Goal: Task Accomplishment & Management: Manage account settings

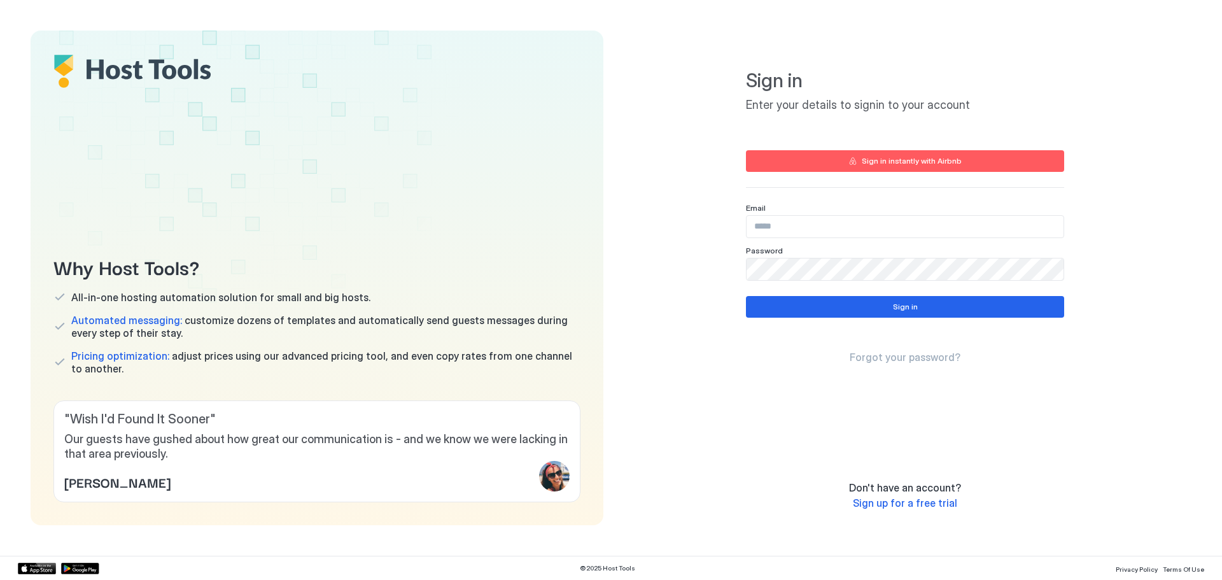
click at [926, 157] on div "Sign in instantly with Airbnb" at bounding box center [911, 160] width 100 height 11
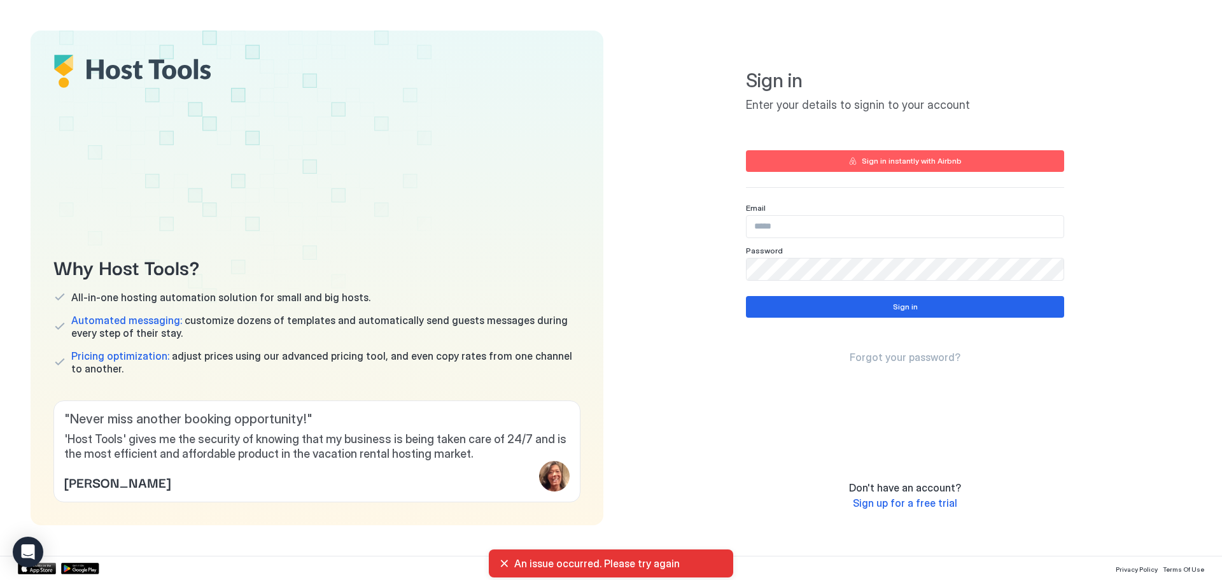
click at [923, 506] on span "Sign up for a free trial" at bounding box center [905, 502] width 104 height 13
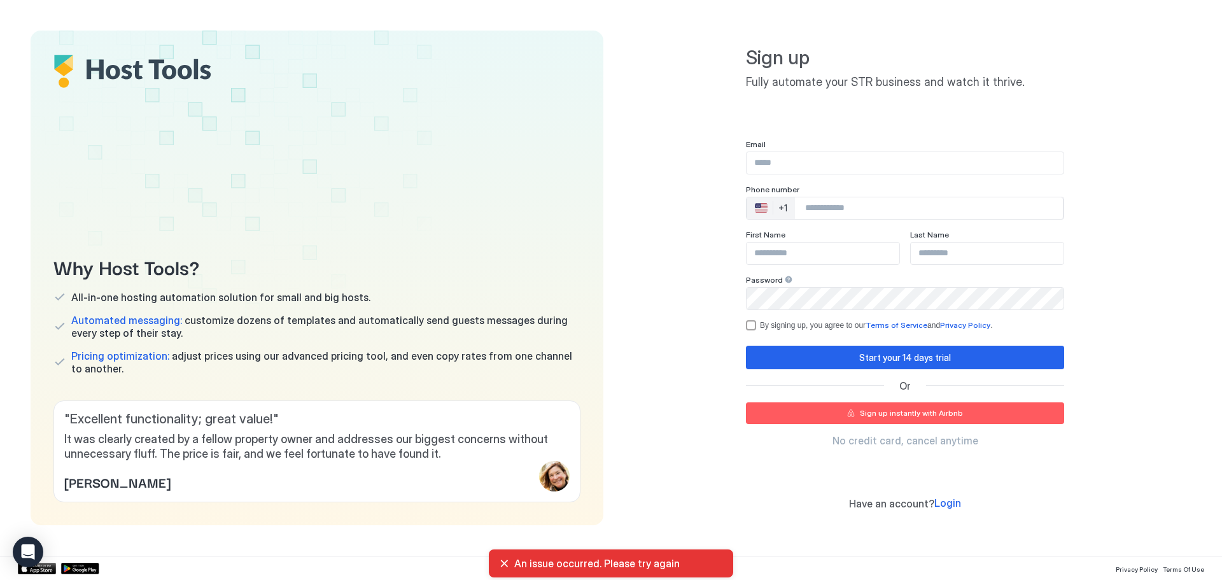
click at [827, 167] on input "Input Field" at bounding box center [904, 163] width 317 height 22
type input "**********"
type input "*******"
drag, startPoint x: 926, startPoint y: 253, endPoint x: 841, endPoint y: 233, distance: 87.5
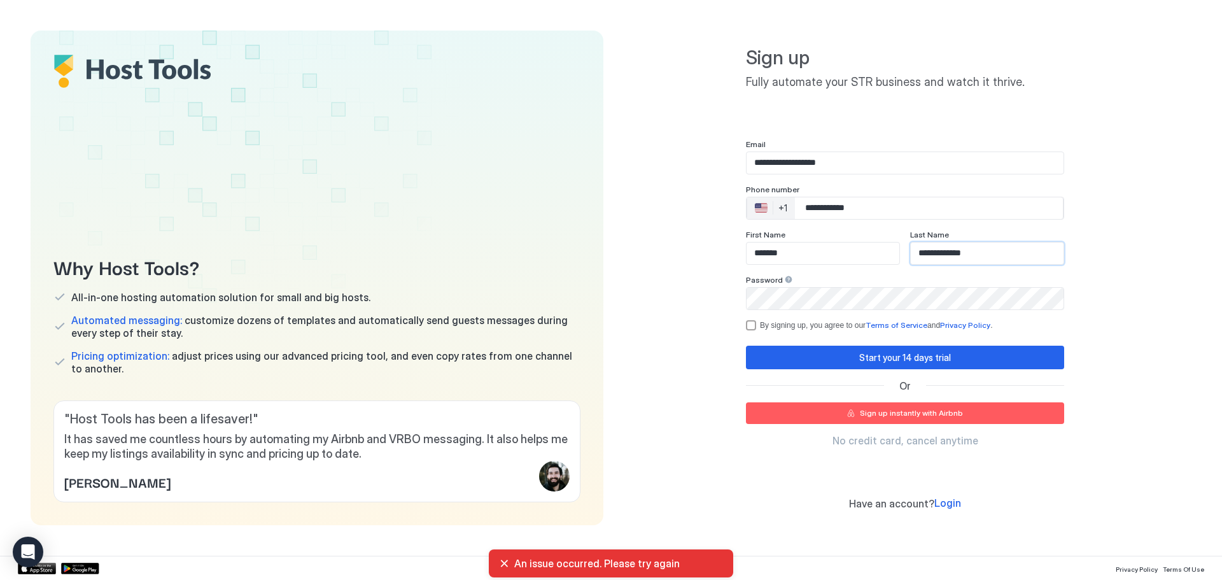
click at [842, 233] on div "**********" at bounding box center [905, 247] width 318 height 35
type input "**********"
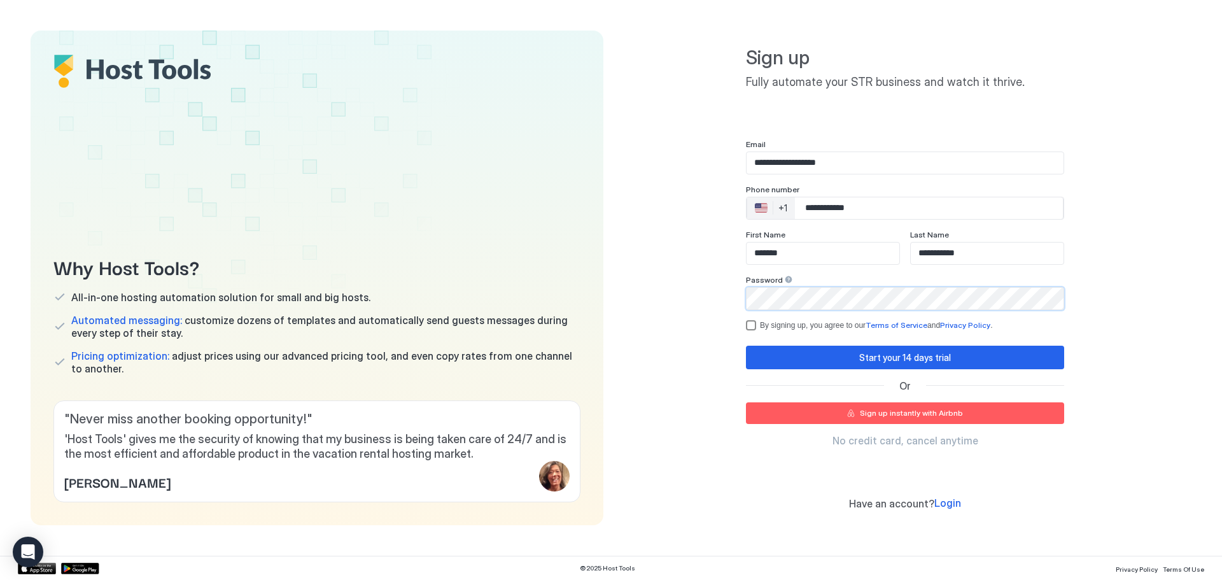
click at [776, 325] on div "By signing up, you agree to our Terms of Service and Privacy Policy ." at bounding box center [912, 325] width 304 height 10
click at [876, 428] on div "Start your 14 days trial Or Sign up instantly with Airbnb No credit card, cance…" at bounding box center [905, 395] width 318 height 101
click at [879, 408] on div "Sign up instantly with Airbnb" at bounding box center [911, 412] width 103 height 11
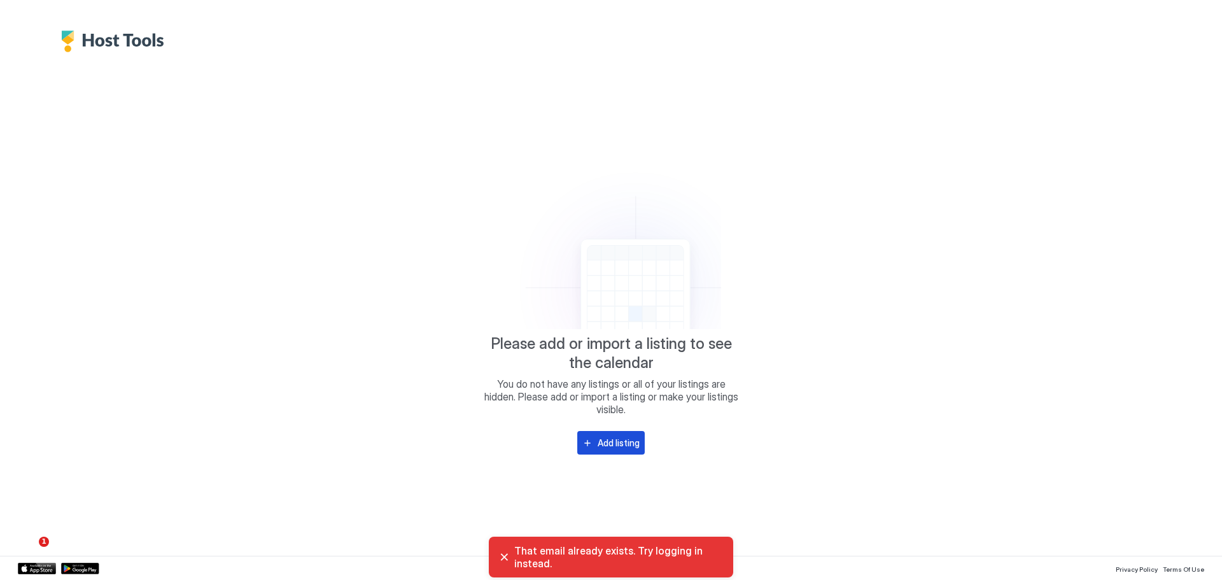
click at [601, 449] on div "Add listing" at bounding box center [618, 442] width 42 height 13
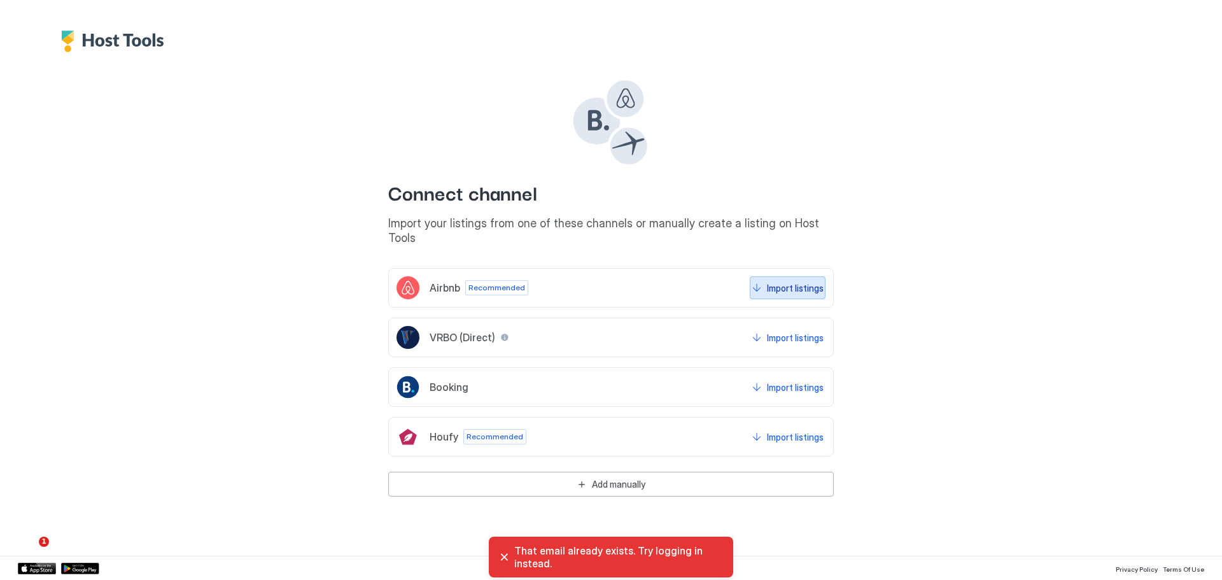
click at [784, 281] on div "Import listings" at bounding box center [795, 287] width 57 height 13
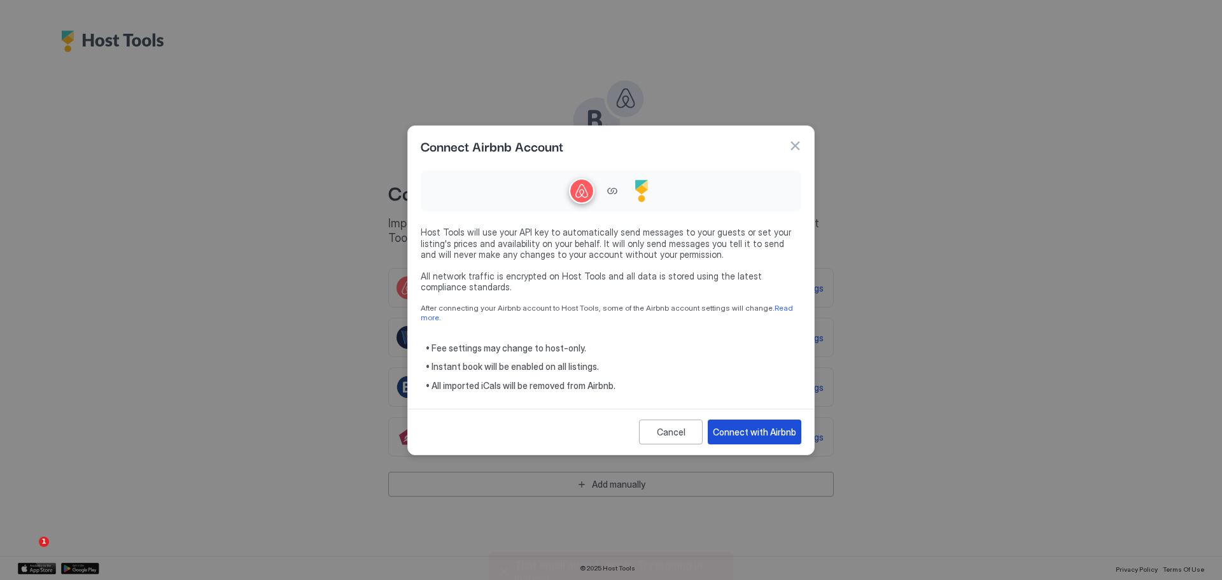
click at [774, 419] on button "Connect with Airbnb" at bounding box center [754, 431] width 94 height 25
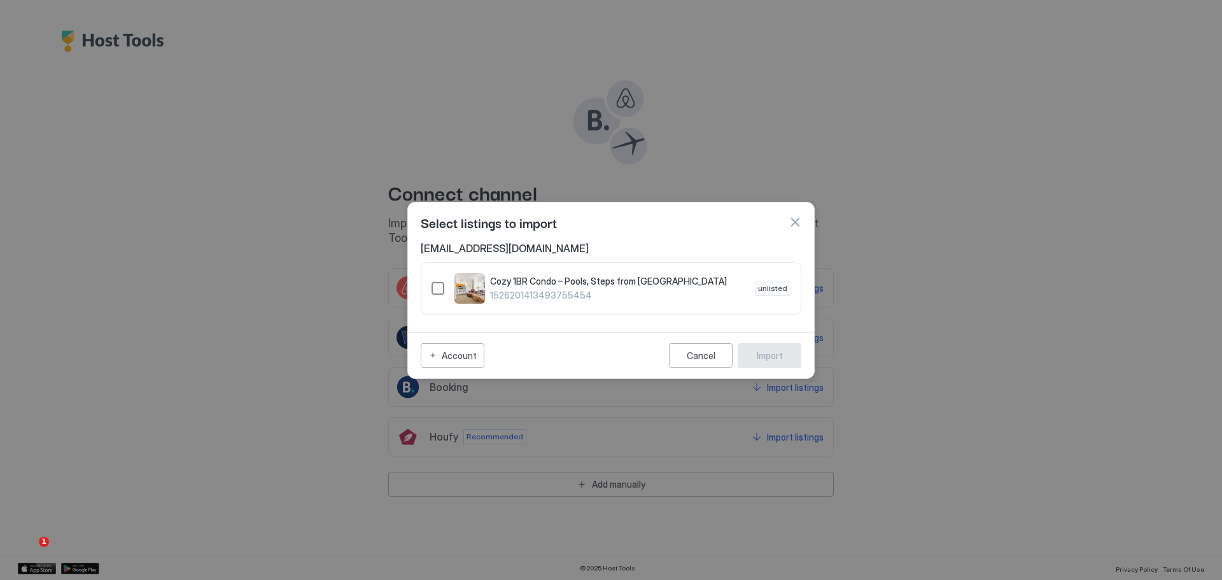
click at [444, 290] on div "Cozy 1BR Condo – Pools, Steps from Old Town 1526201413493755454 unlisted" at bounding box center [610, 288] width 359 height 31
click at [793, 352] on button "Import" at bounding box center [769, 355] width 64 height 25
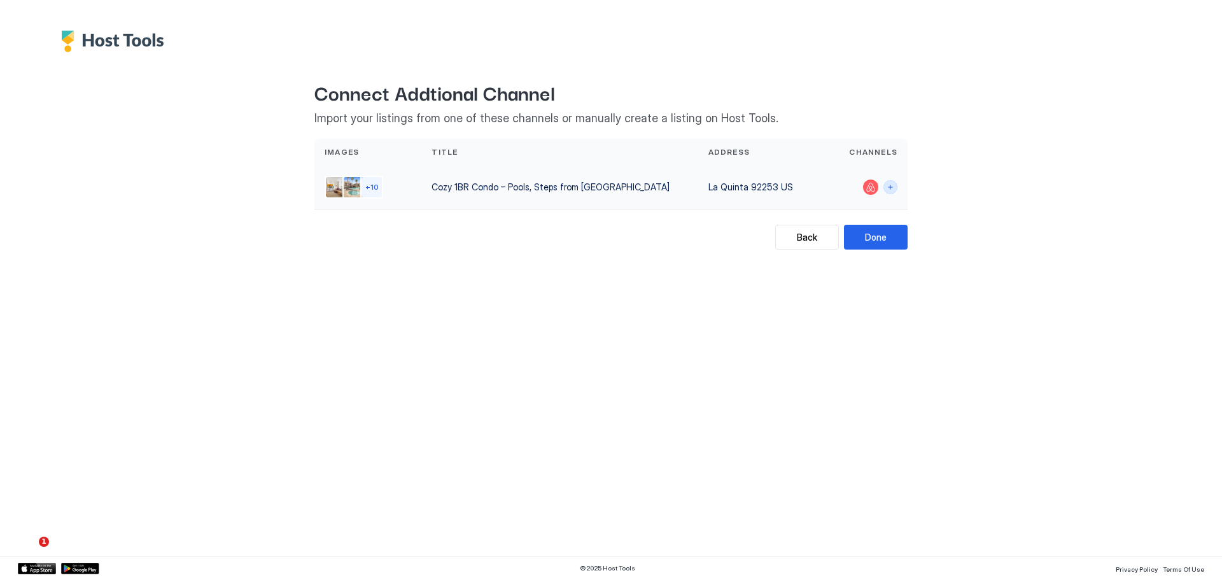
click at [889, 190] on button "Connect channels" at bounding box center [890, 187] width 14 height 14
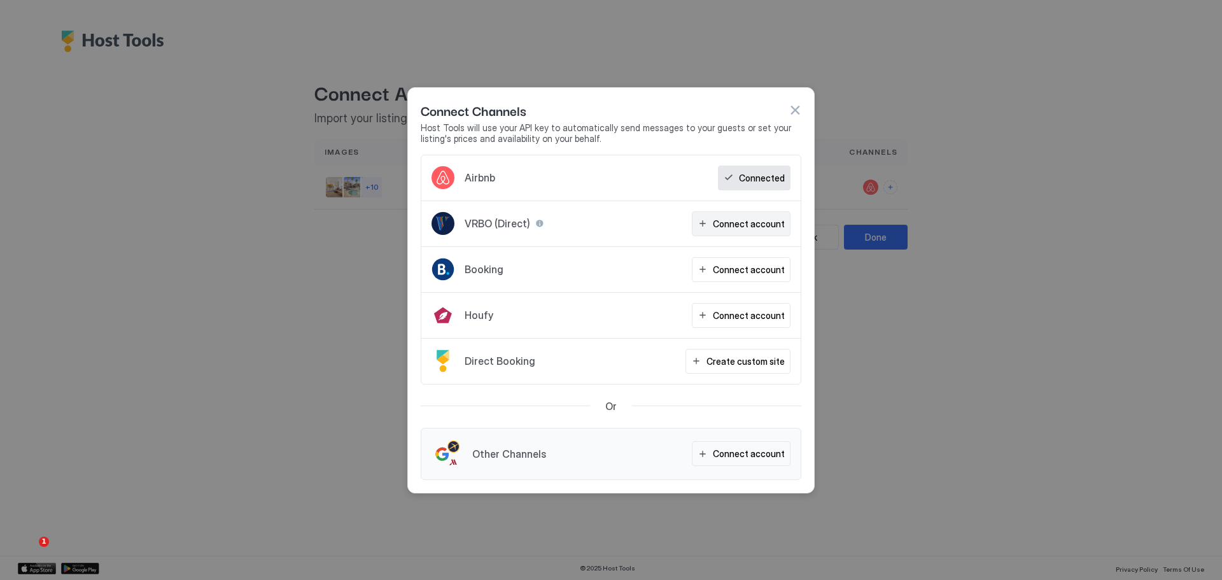
click at [727, 230] on button "Connect account" at bounding box center [741, 223] width 99 height 25
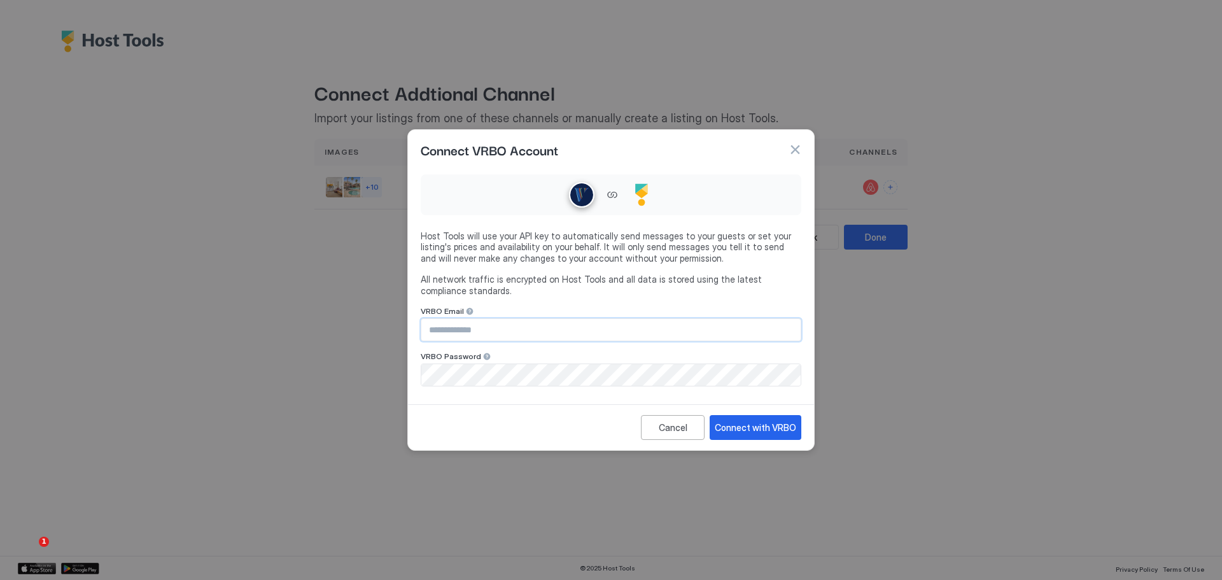
click at [634, 329] on input "Input Field" at bounding box center [610, 330] width 379 height 22
click at [763, 425] on div "Connect with VRBO" at bounding box center [754, 427] width 81 height 13
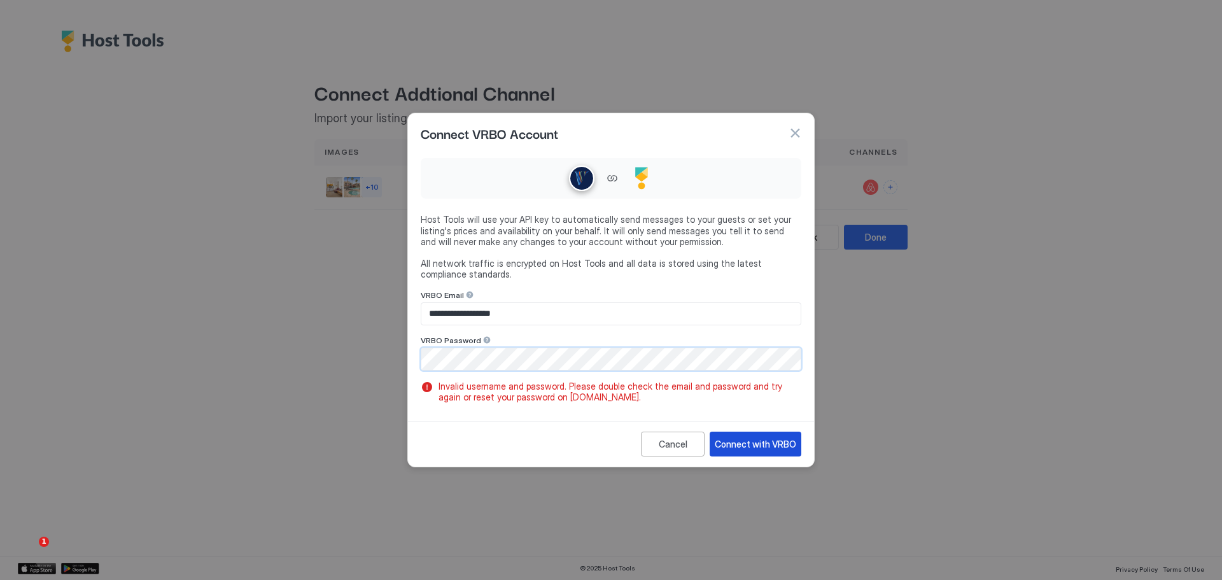
click at [764, 433] on button "Connect with VRBO" at bounding box center [755, 443] width 92 height 25
drag, startPoint x: 546, startPoint y: 398, endPoint x: 592, endPoint y: 399, distance: 46.4
click at [569, 398] on span "Invalid username and password. Please double check the email and password and t…" at bounding box center [617, 391] width 358 height 22
drag, startPoint x: 589, startPoint y: 400, endPoint x: 542, endPoint y: 405, distance: 46.7
click at [542, 405] on div "**********" at bounding box center [611, 284] width 406 height 263
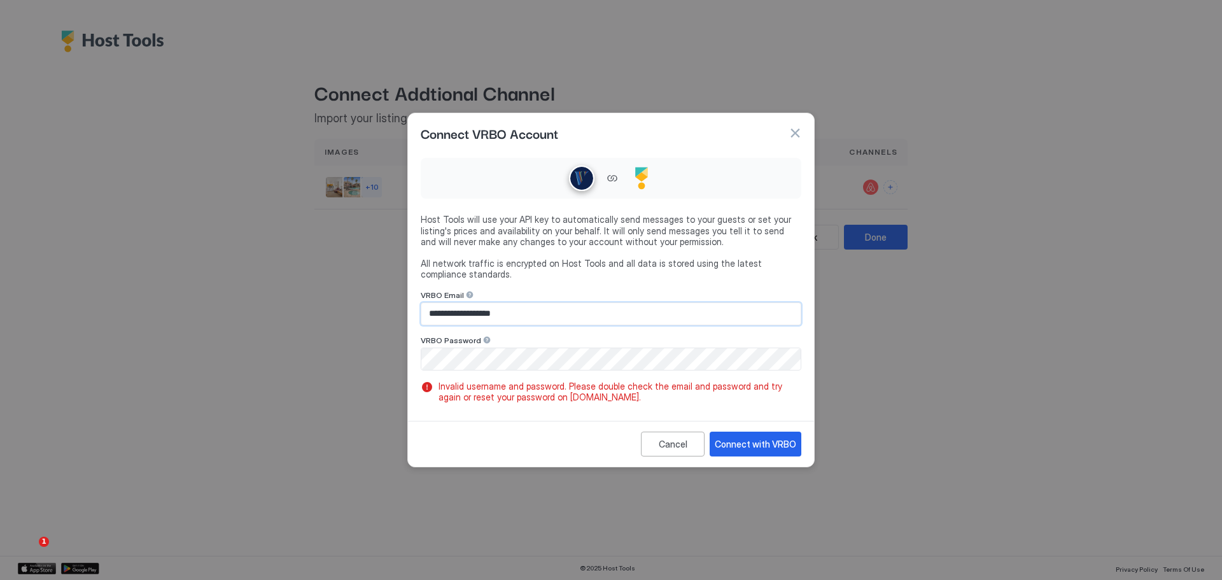
click at [577, 305] on input "**********" at bounding box center [610, 314] width 379 height 22
type input "**********"
click at [798, 449] on button "Connect with VRBO" at bounding box center [755, 443] width 92 height 25
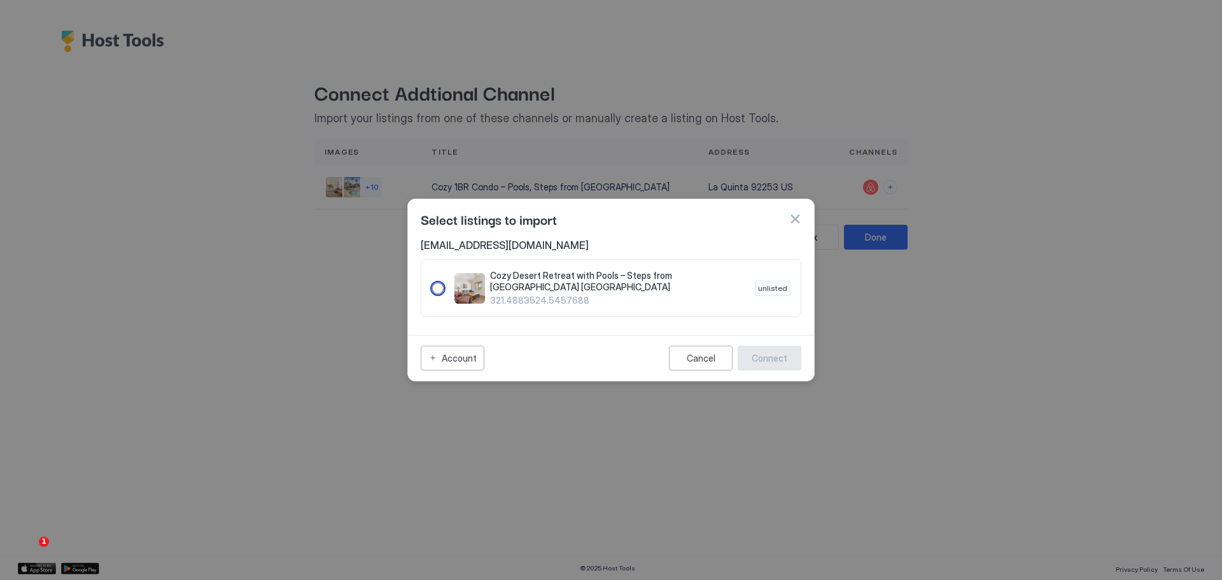
click at [645, 282] on span "Cozy Desert Retreat with Pools – Steps from Old Town La Quinta" at bounding box center [617, 281] width 254 height 22
click at [781, 353] on div "Connect" at bounding box center [769, 357] width 36 height 13
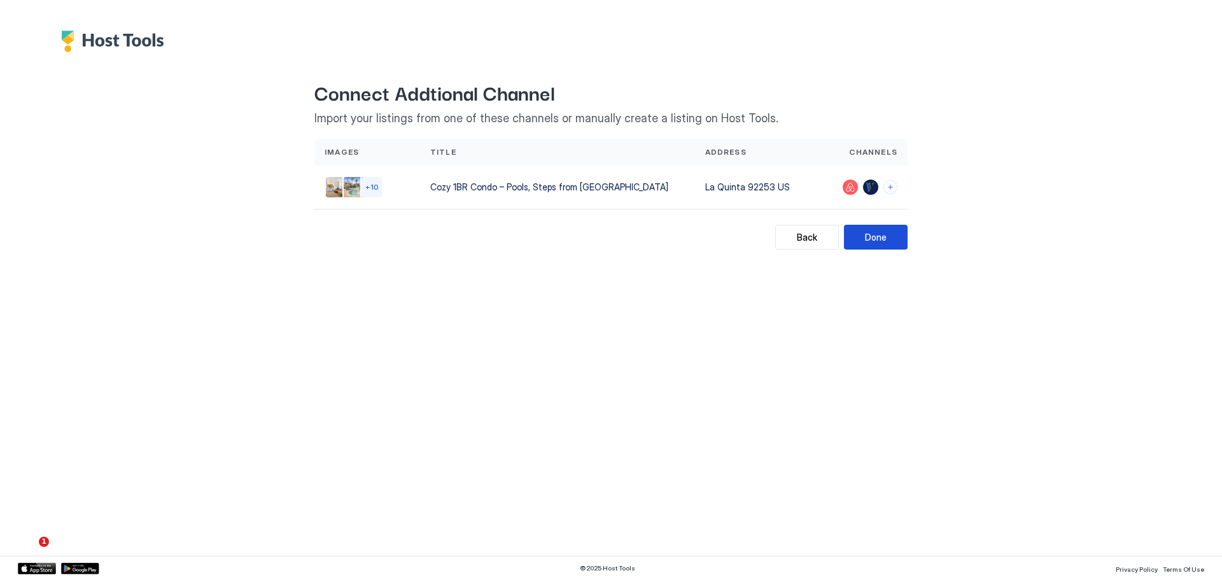
click at [863, 233] on button "Done" at bounding box center [876, 237] width 64 height 25
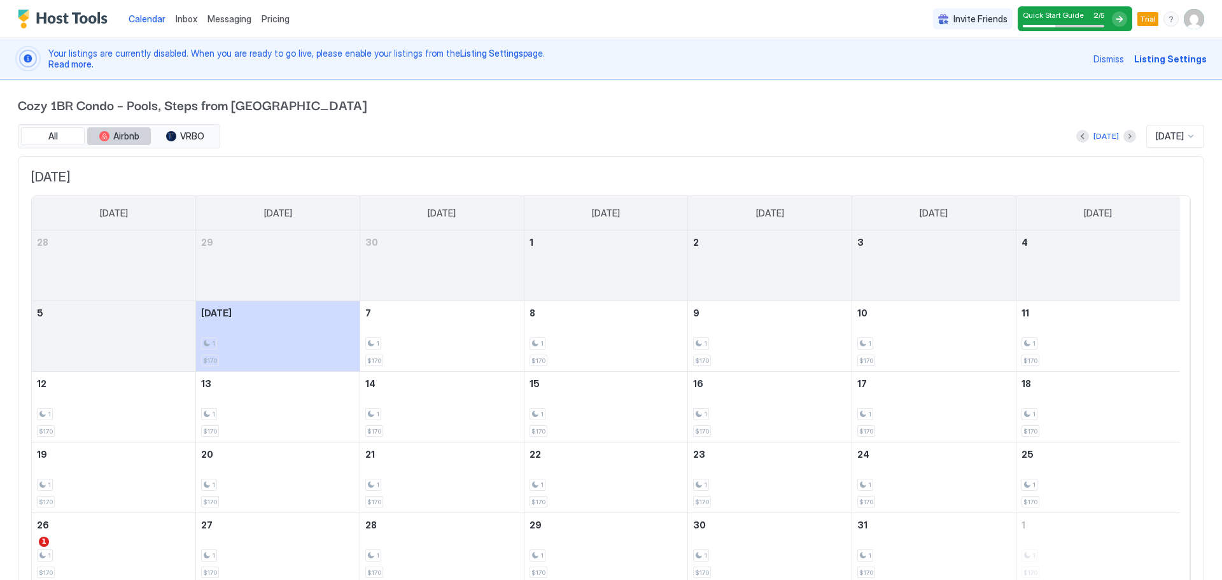
click at [111, 137] on button "Airbnb" at bounding box center [119, 136] width 64 height 18
click at [165, 139] on button "VRBO" at bounding box center [185, 136] width 64 height 18
click at [69, 139] on button "All" at bounding box center [53, 136] width 64 height 18
click at [1123, 136] on button "Next month" at bounding box center [1129, 136] width 13 height 13
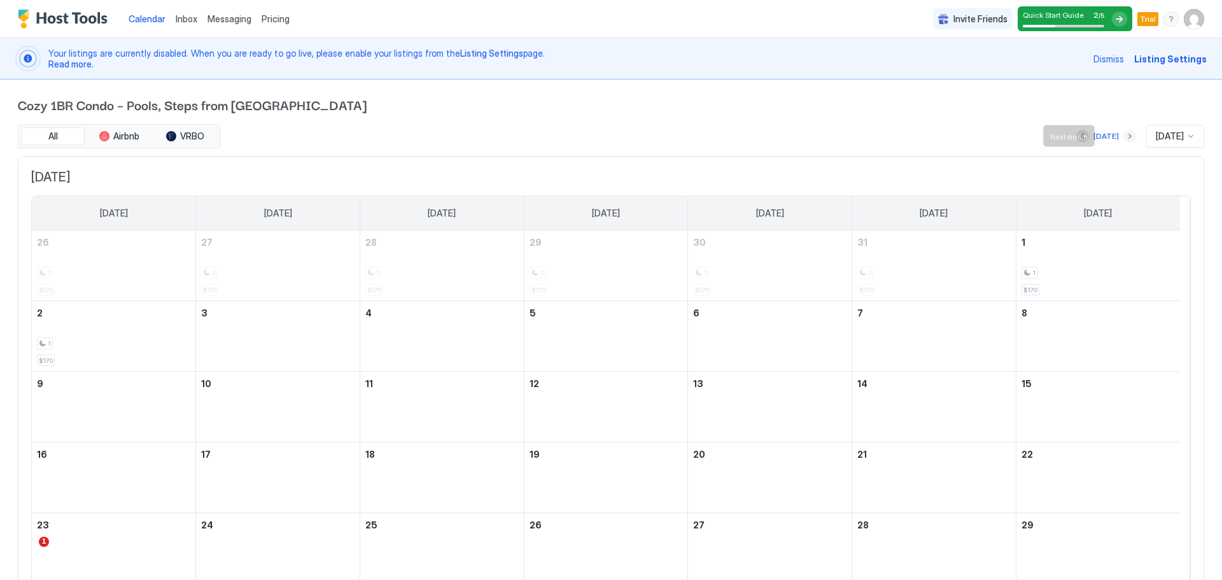
click at [1123, 136] on button "Next month" at bounding box center [1129, 136] width 13 height 13
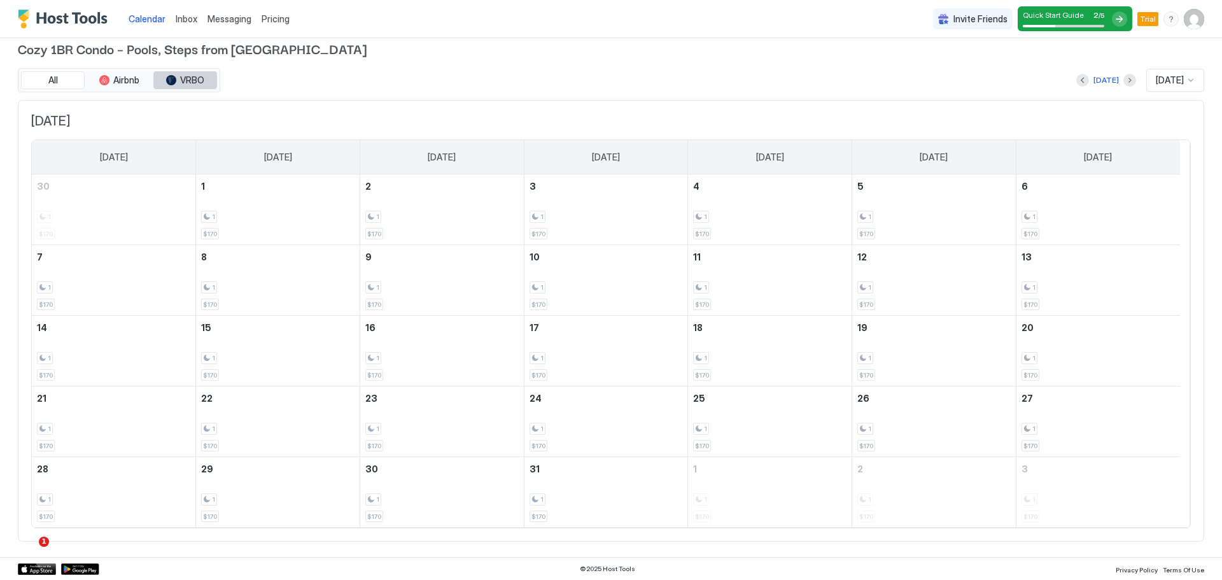
click at [192, 88] on button "VRBO" at bounding box center [185, 80] width 64 height 18
click at [47, 73] on button "All" at bounding box center [53, 80] width 64 height 18
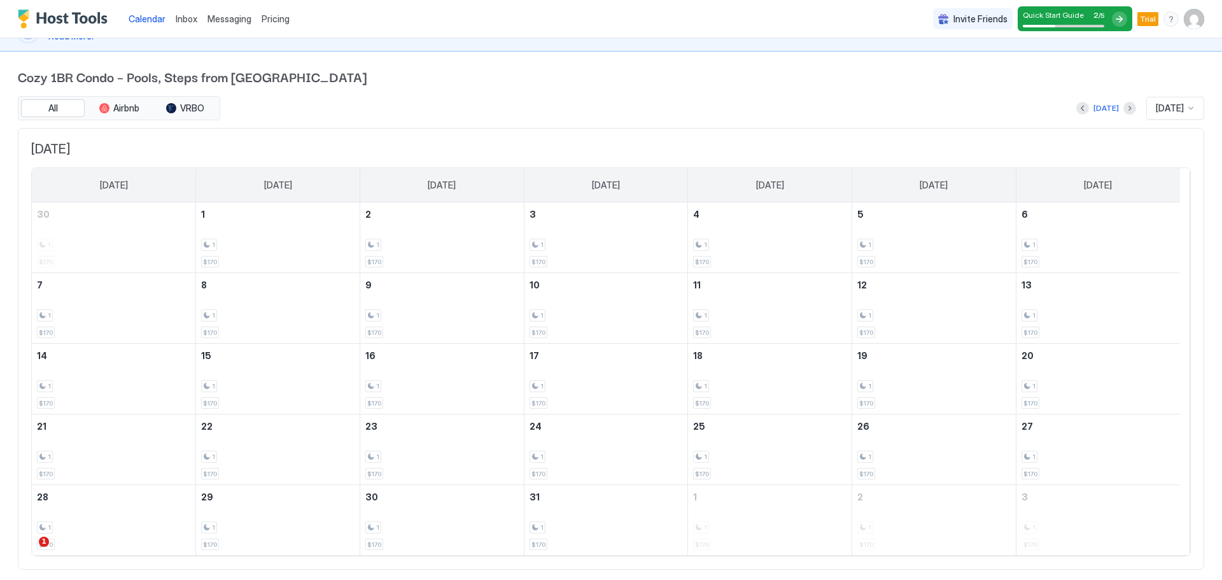
scroll to position [0, 0]
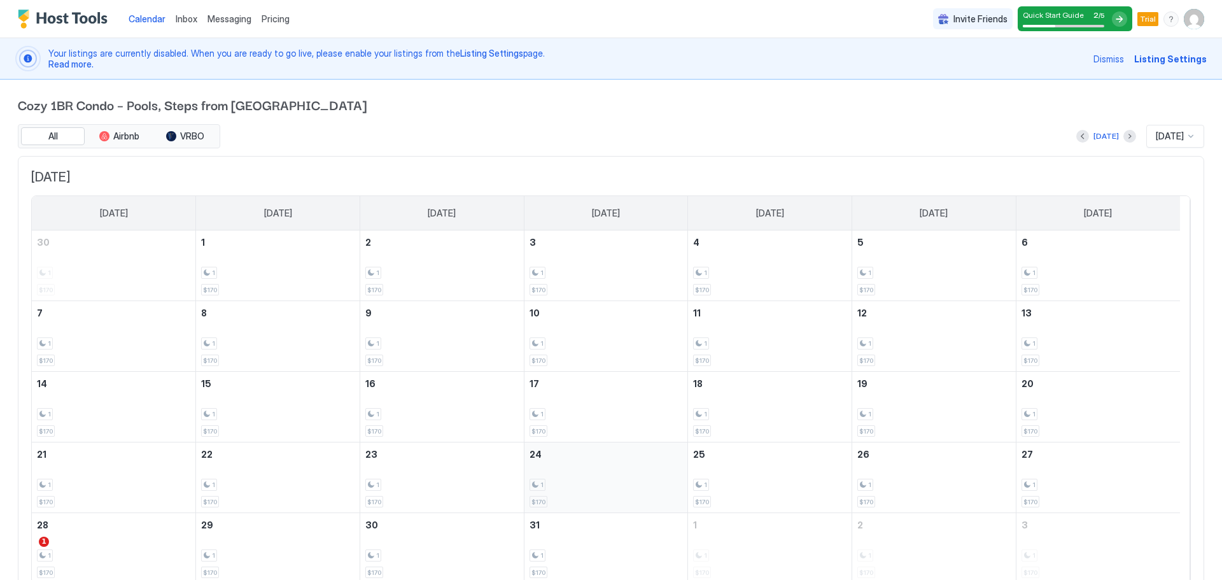
click at [608, 453] on div "1 $170" at bounding box center [605, 477] width 153 height 60
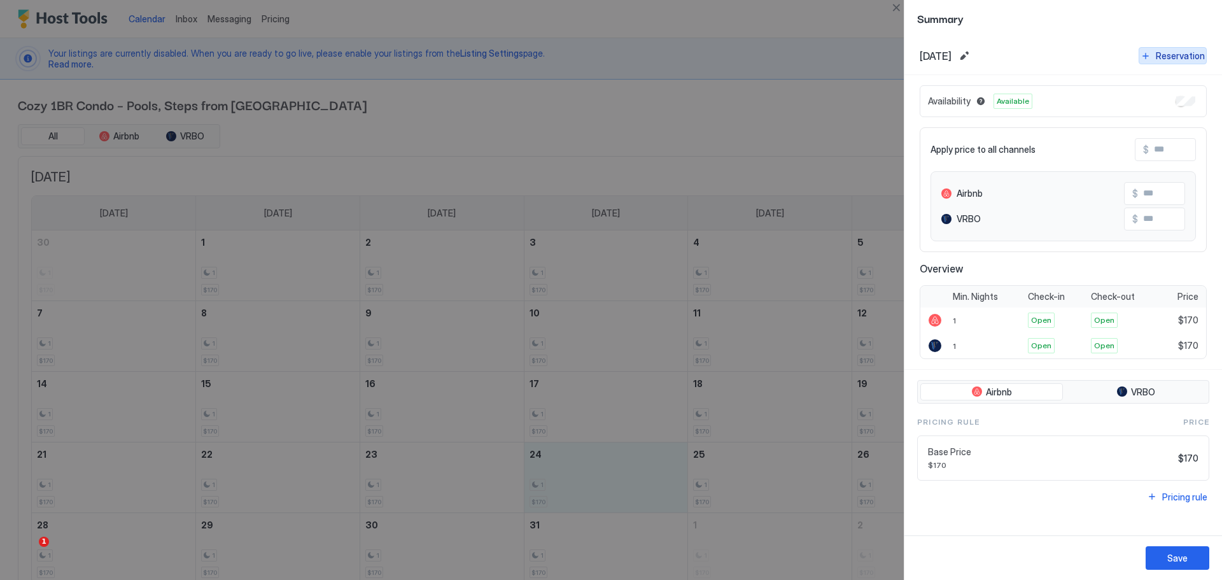
click at [1177, 60] on div "Reservation" at bounding box center [1179, 55] width 49 height 13
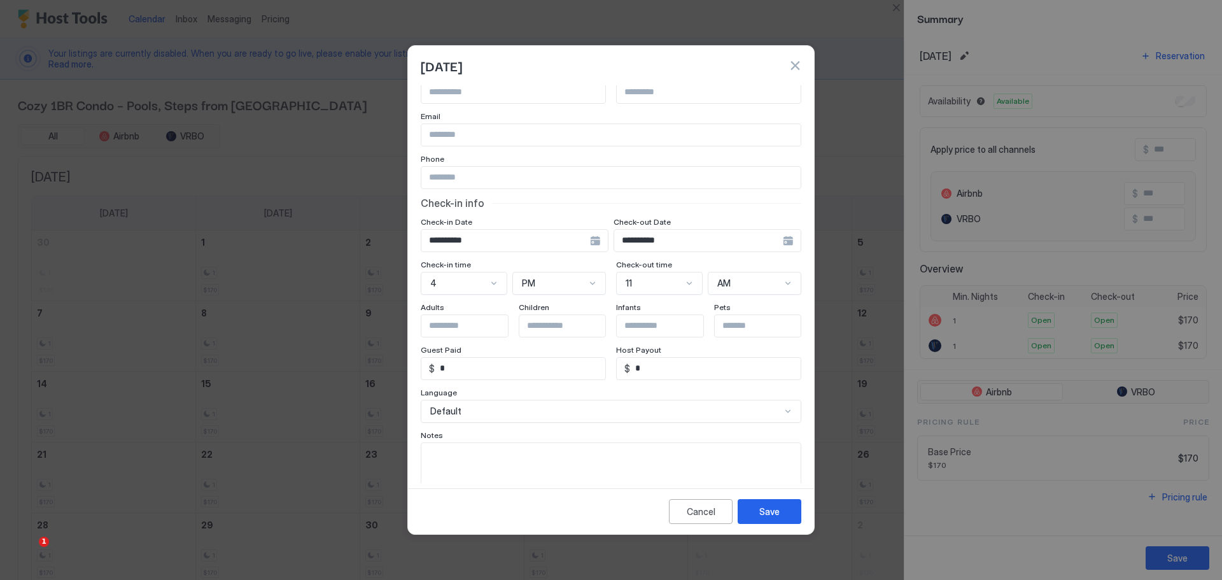
scroll to position [73, 0]
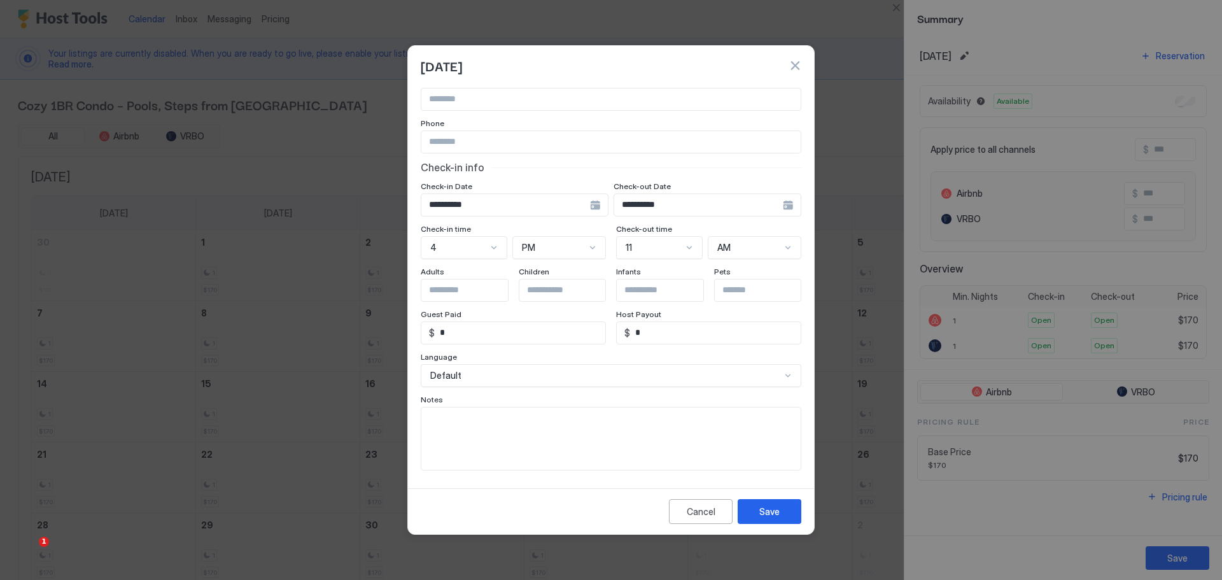
click at [795, 66] on button "button" at bounding box center [794, 65] width 13 height 13
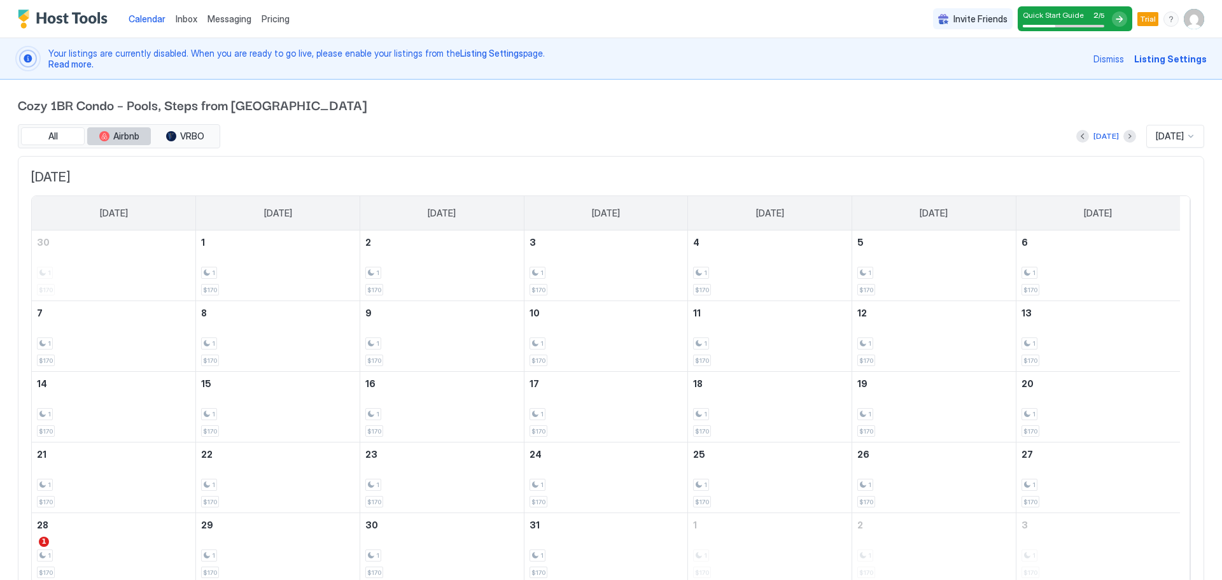
click at [115, 136] on span "Airbnb" at bounding box center [126, 135] width 26 height 11
click at [67, 129] on button "All" at bounding box center [53, 136] width 64 height 18
click at [164, 18] on span "Calendar" at bounding box center [147, 18] width 37 height 11
drag, startPoint x: 164, startPoint y: 18, endPoint x: 200, endPoint y: 15, distance: 37.0
click at [162, 18] on span "Calendar" at bounding box center [147, 18] width 37 height 11
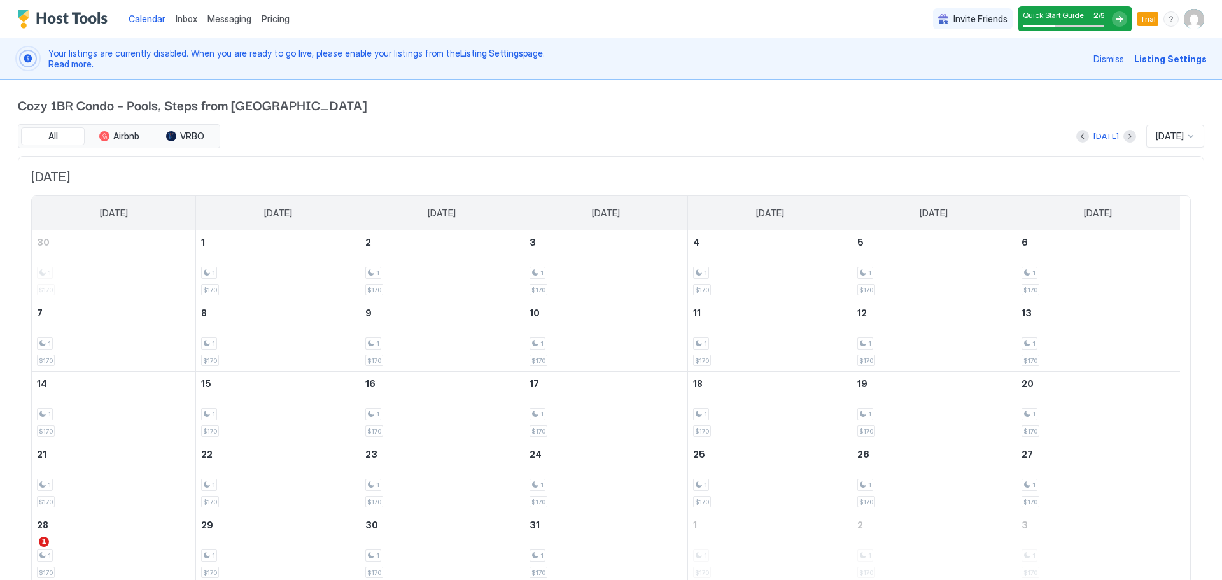
click at [1067, 32] on div "Invite Friends Quick Start Guide 2 / 5 Trial RD" at bounding box center [1068, 19] width 271 height 38
click at [1074, 22] on div "Quick Start Guide 2 / 5" at bounding box center [1062, 18] width 81 height 17
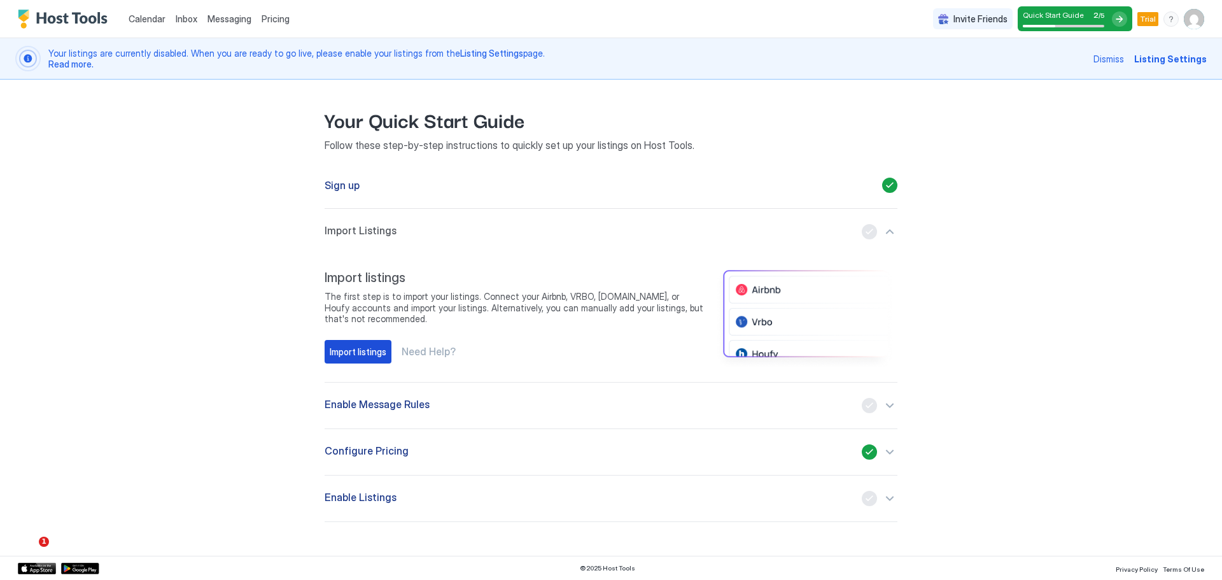
click at [358, 355] on div "Import listings" at bounding box center [358, 351] width 57 height 13
click at [480, 408] on div "Enable Message Rules" at bounding box center [610, 405] width 573 height 15
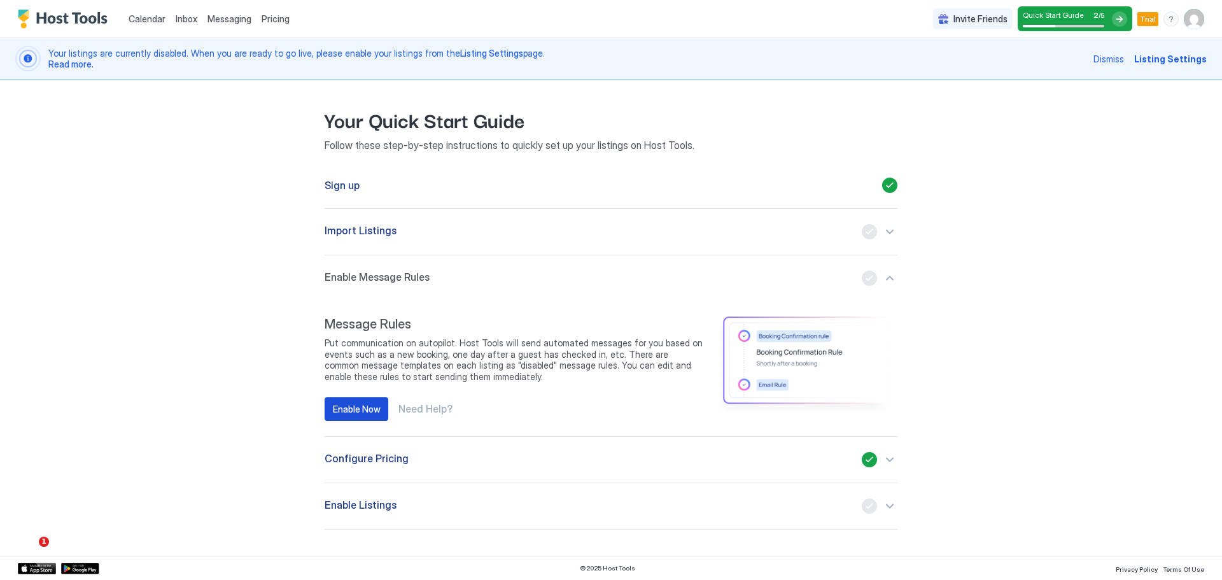
click at [347, 409] on div "Enable Now" at bounding box center [357, 408] width 48 height 13
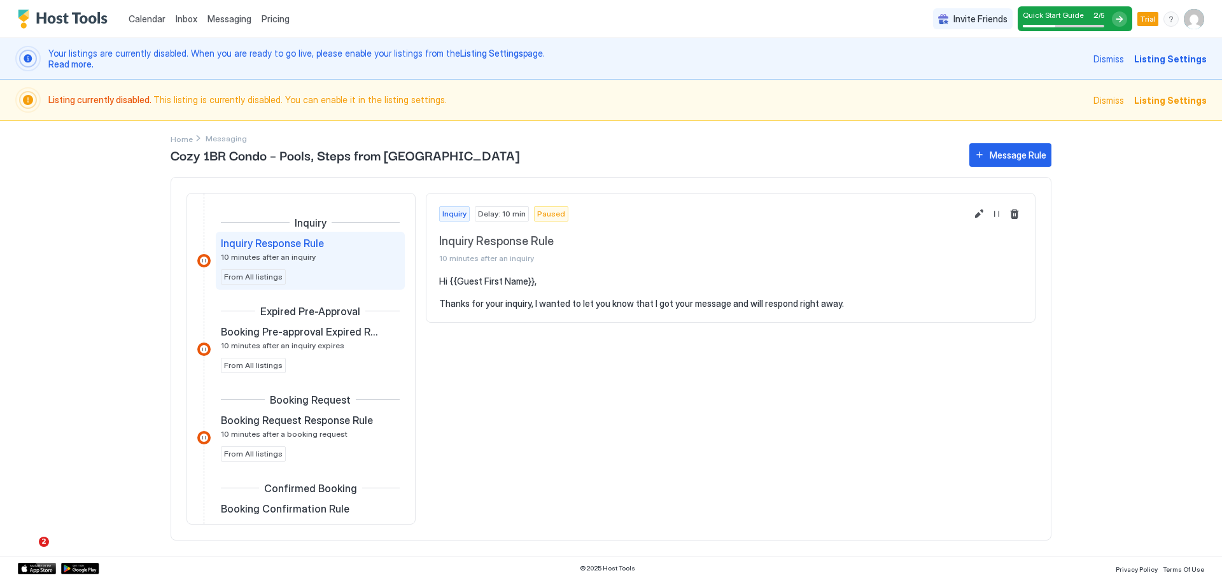
drag, startPoint x: 601, startPoint y: 290, endPoint x: 595, endPoint y: 302, distance: 12.8
click at [599, 290] on pre "Hi {{Guest First Name}}, Thanks for your inquiry, I wanted to let you know that…" at bounding box center [730, 292] width 583 height 34
click at [590, 307] on pre "Hi {{Guest First Name}}, Thanks for your inquiry, I wanted to let you know that…" at bounding box center [730, 292] width 583 height 34
drag, startPoint x: 994, startPoint y: 150, endPoint x: 712, endPoint y: 141, distance: 282.6
click at [715, 141] on div "Cozy 1BR Condo – Pools, Steps from Old Town Message Rule Inquiry Inquiry Respon…" at bounding box center [611, 348] width 881 height 415
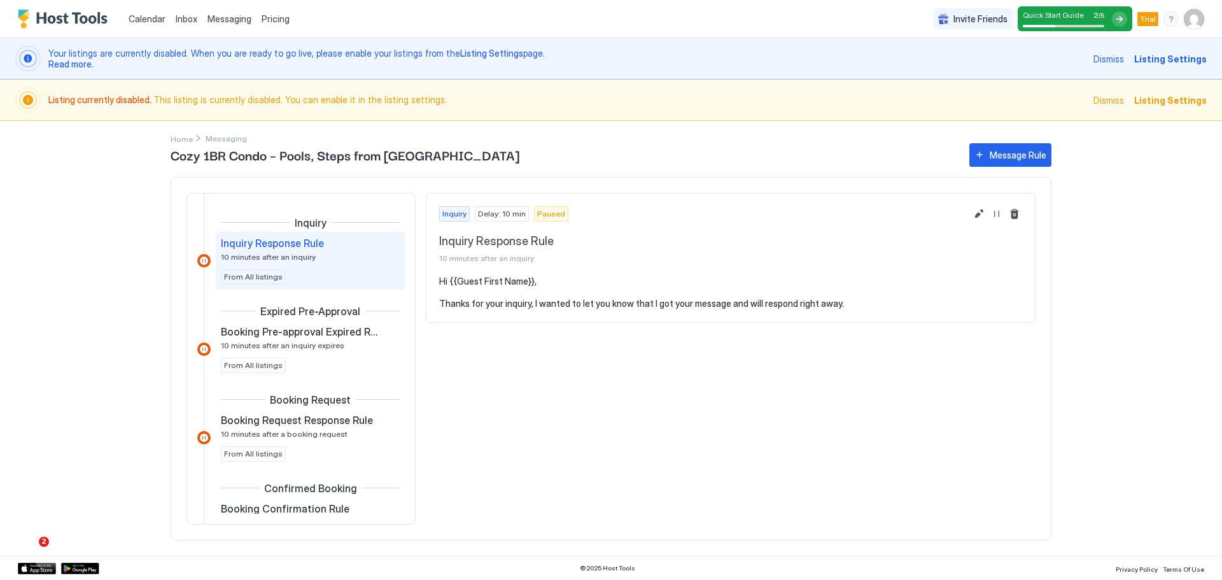
click at [333, 405] on span "Booking Request" at bounding box center [310, 399] width 81 height 13
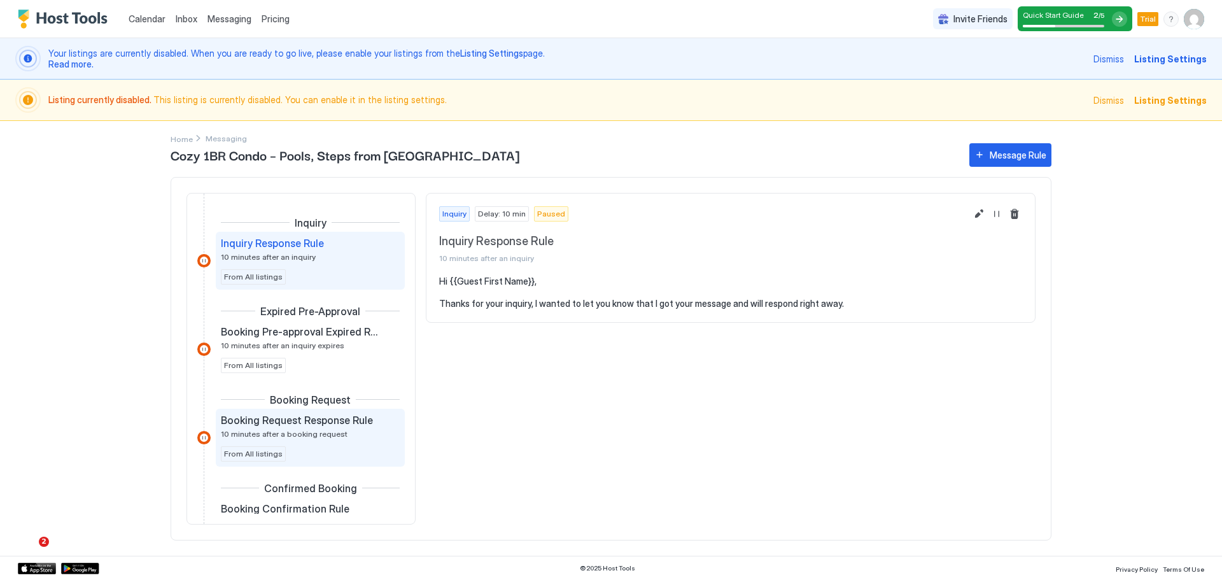
click at [323, 429] on span "10 minutes after a booking request" at bounding box center [284, 434] width 127 height 10
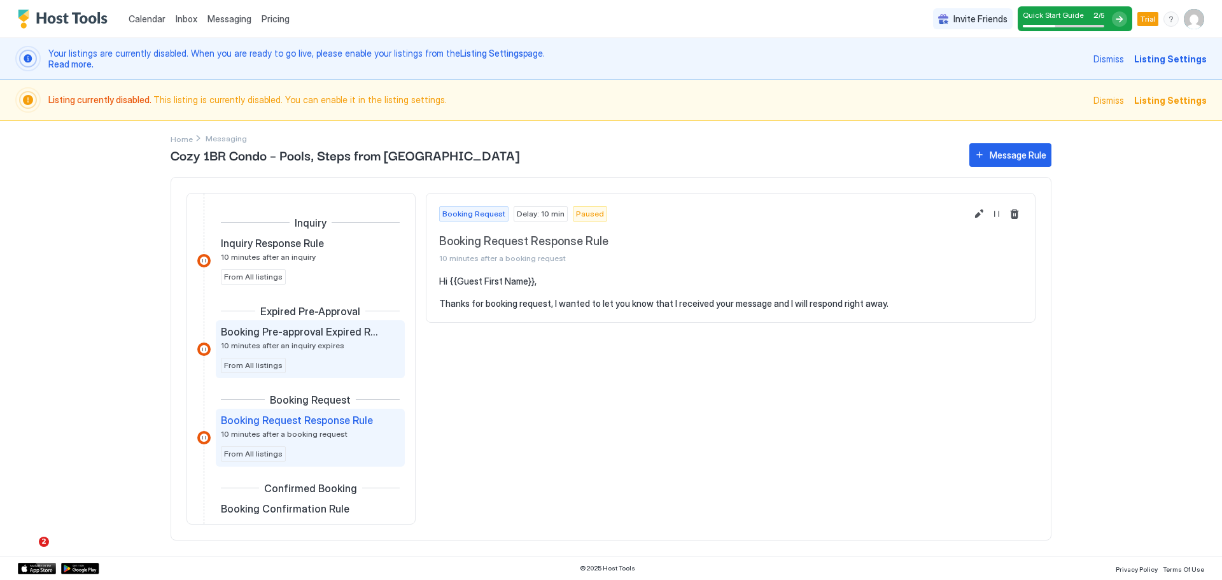
click at [341, 365] on div "Booking Pre-approval Expired Rule 10 minutes after an inquiry expires From All …" at bounding box center [310, 349] width 179 height 48
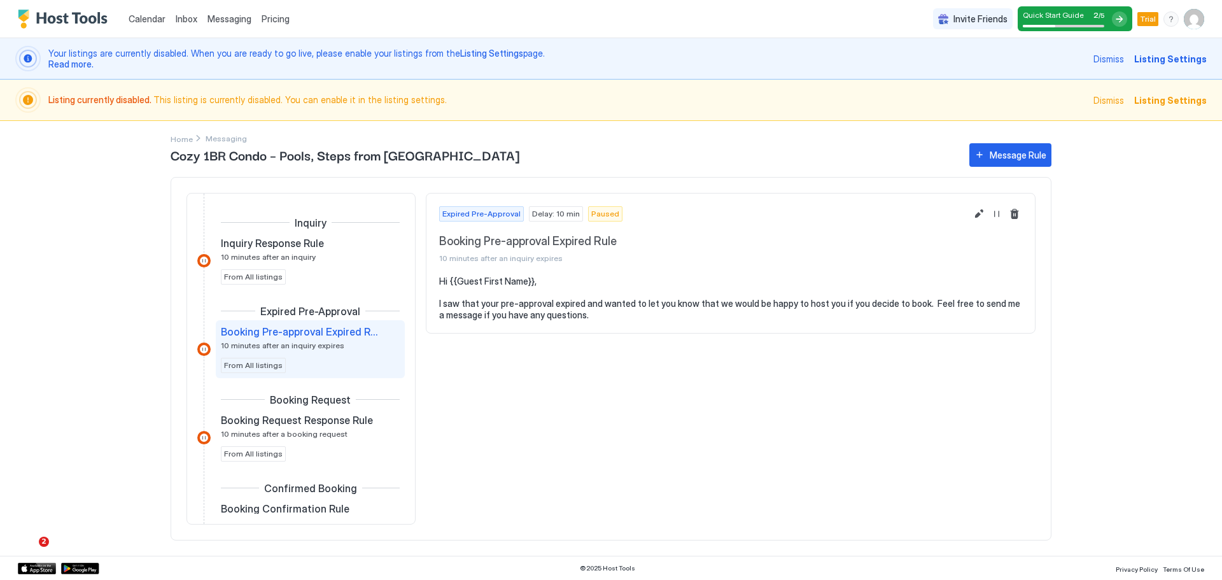
click at [321, 294] on div "Expired Pre-Approval Booking Pre-approval Expired Rule 10 minutes after an inqu…" at bounding box center [300, 336] width 207 height 88
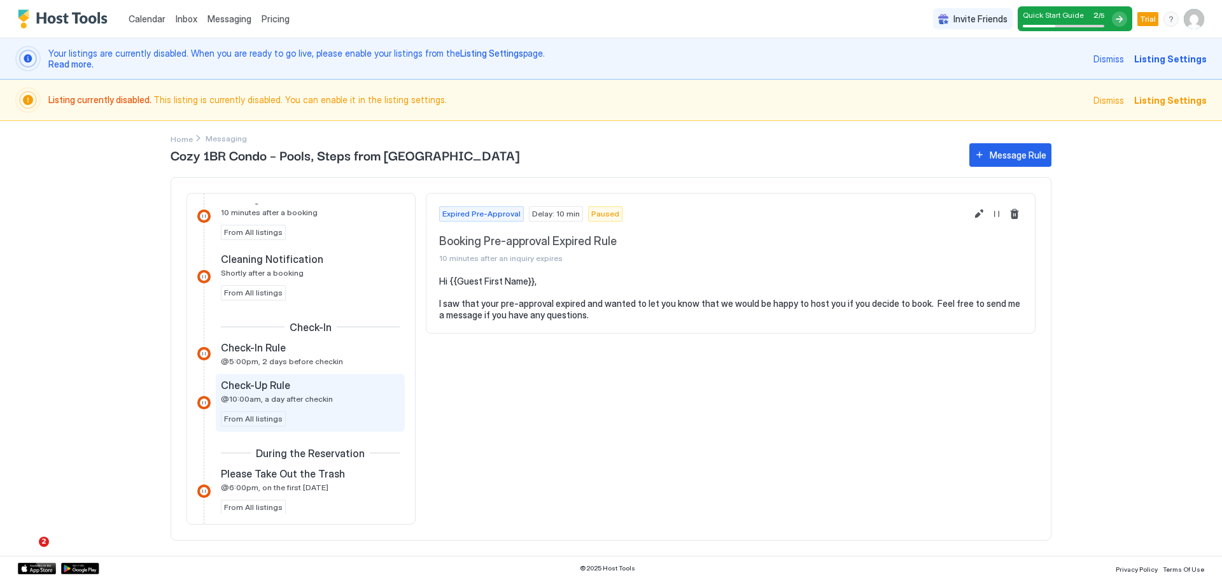
scroll to position [318, 0]
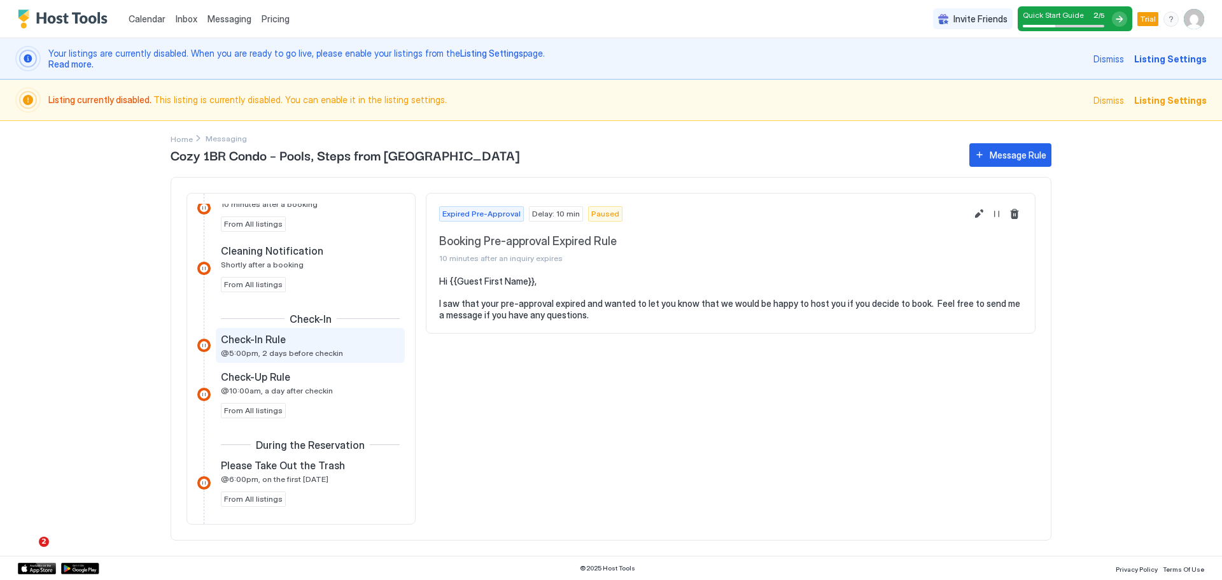
click at [319, 344] on div "Check-In Rule" at bounding box center [301, 339] width 161 height 13
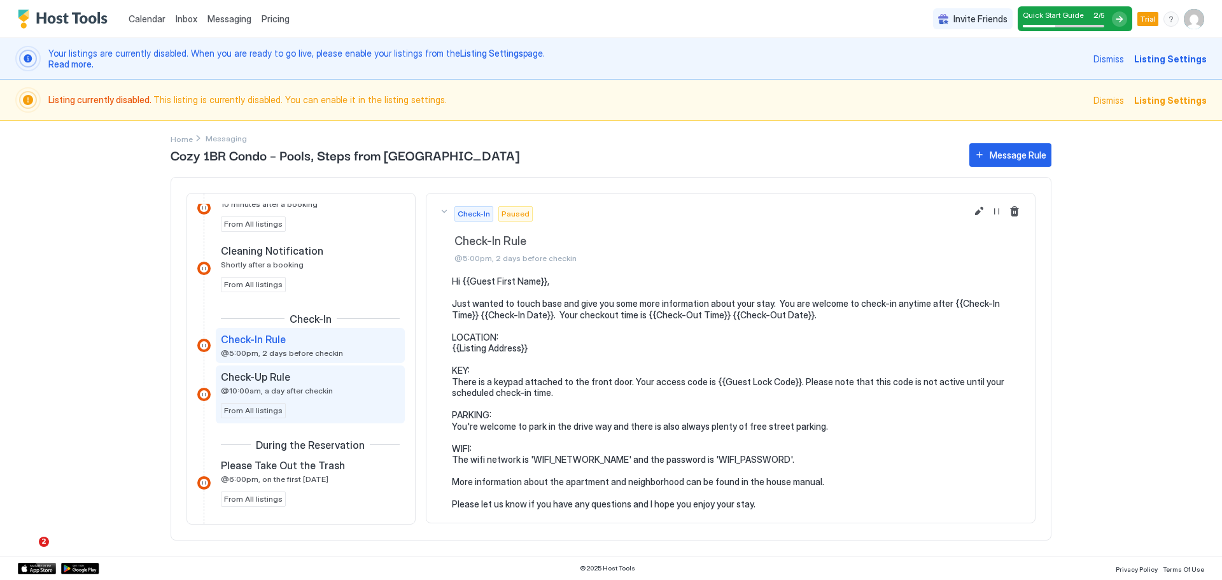
click at [326, 382] on div "Check-Up Rule" at bounding box center [301, 376] width 161 height 13
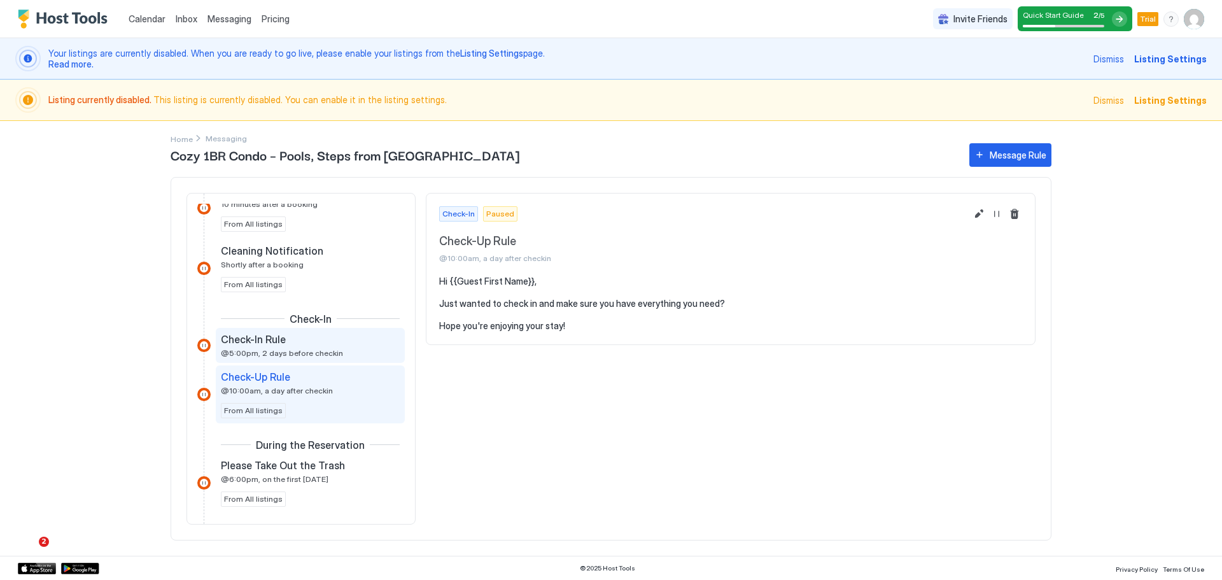
click at [345, 333] on div "Check-In Rule" at bounding box center [301, 339] width 161 height 13
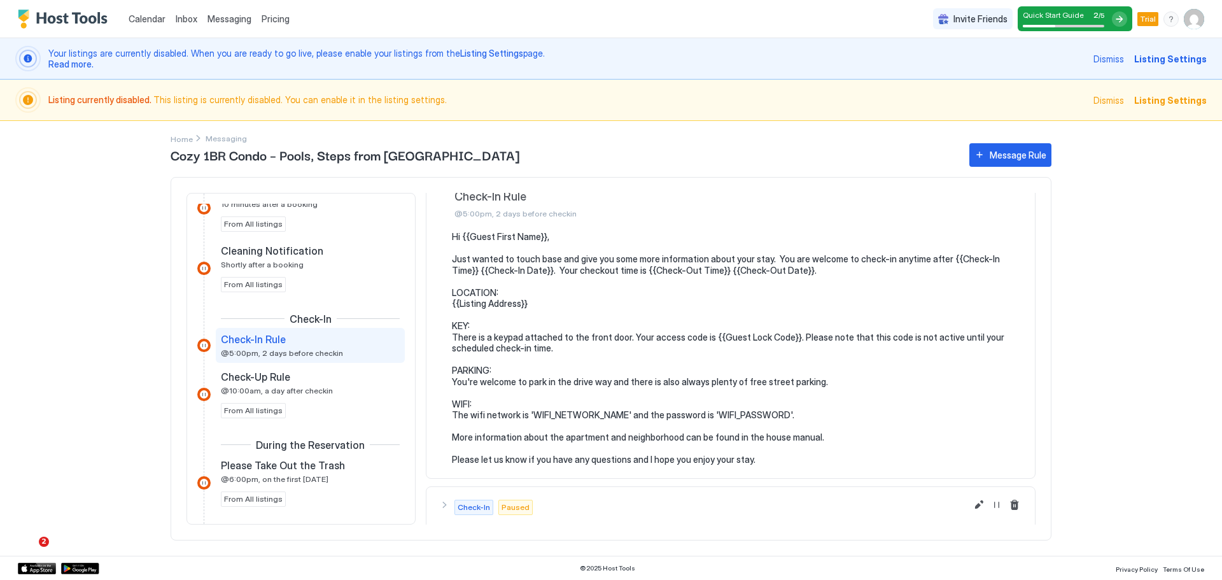
scroll to position [90, 0]
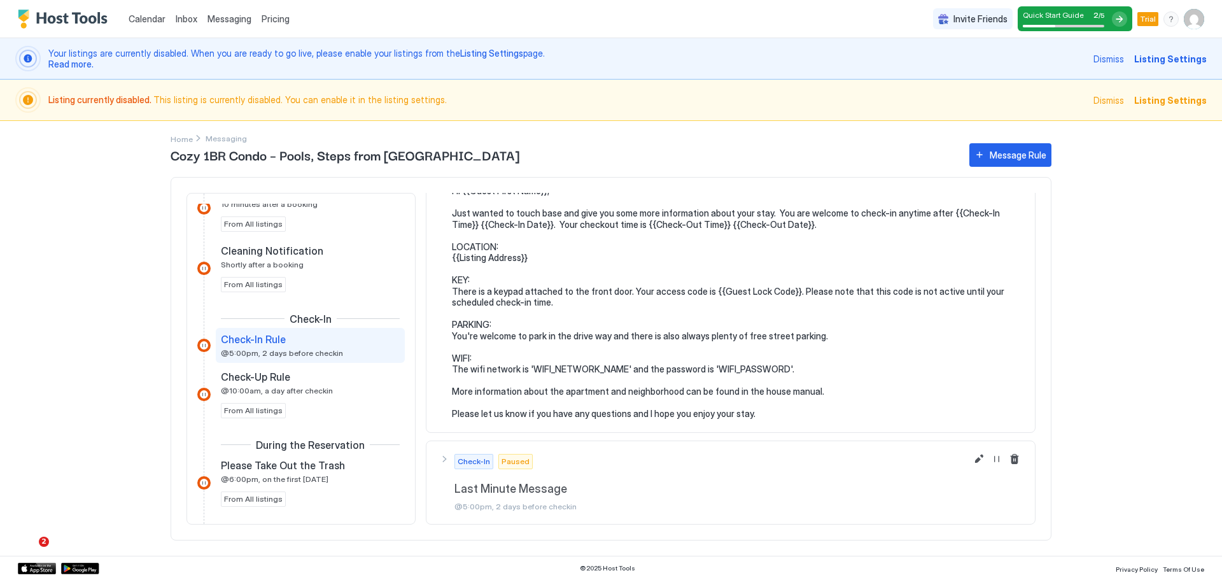
click at [143, 16] on span "Calendar" at bounding box center [147, 18] width 37 height 11
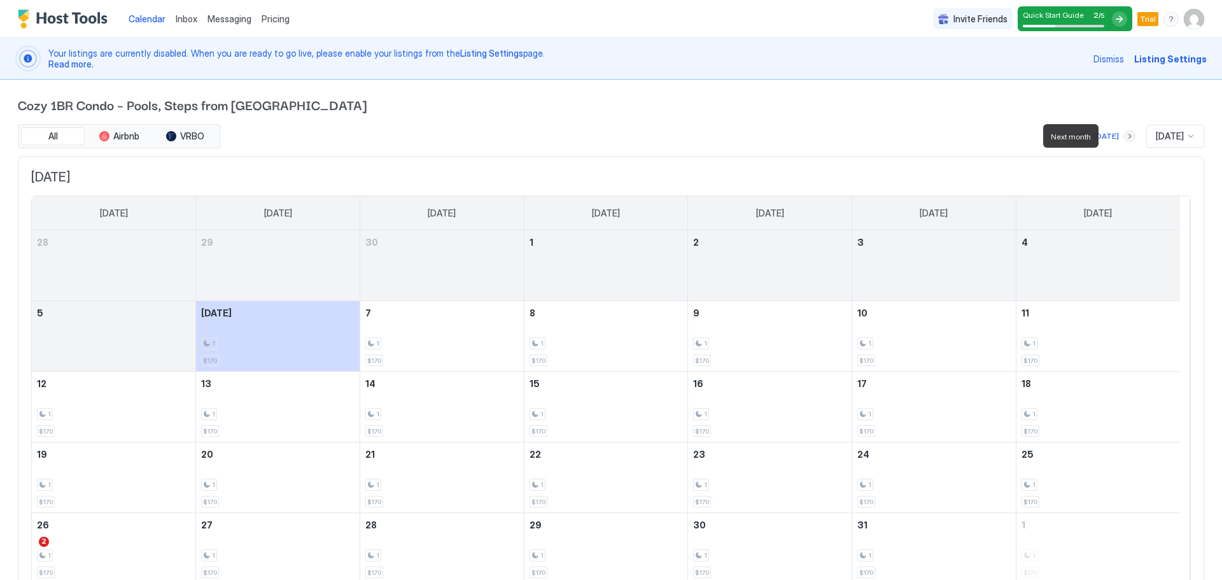
click at [1123, 130] on button "Next month" at bounding box center [1129, 136] width 13 height 13
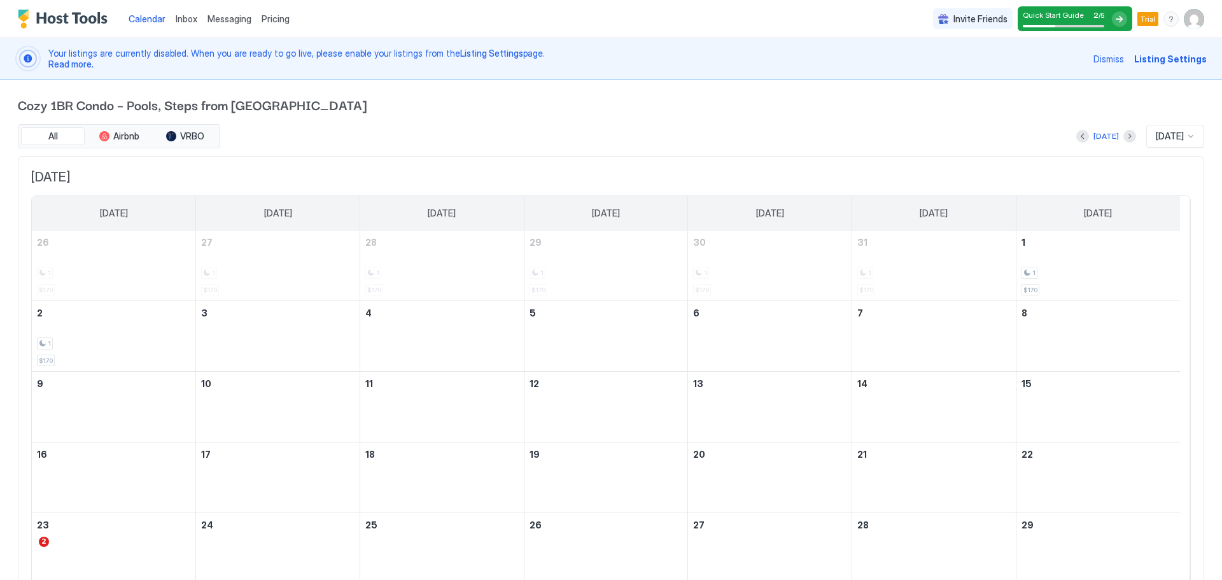
click at [1076, 137] on div "[DATE]" at bounding box center [1106, 136] width 60 height 15
click at [1076, 141] on button "Previous month" at bounding box center [1082, 136] width 13 height 13
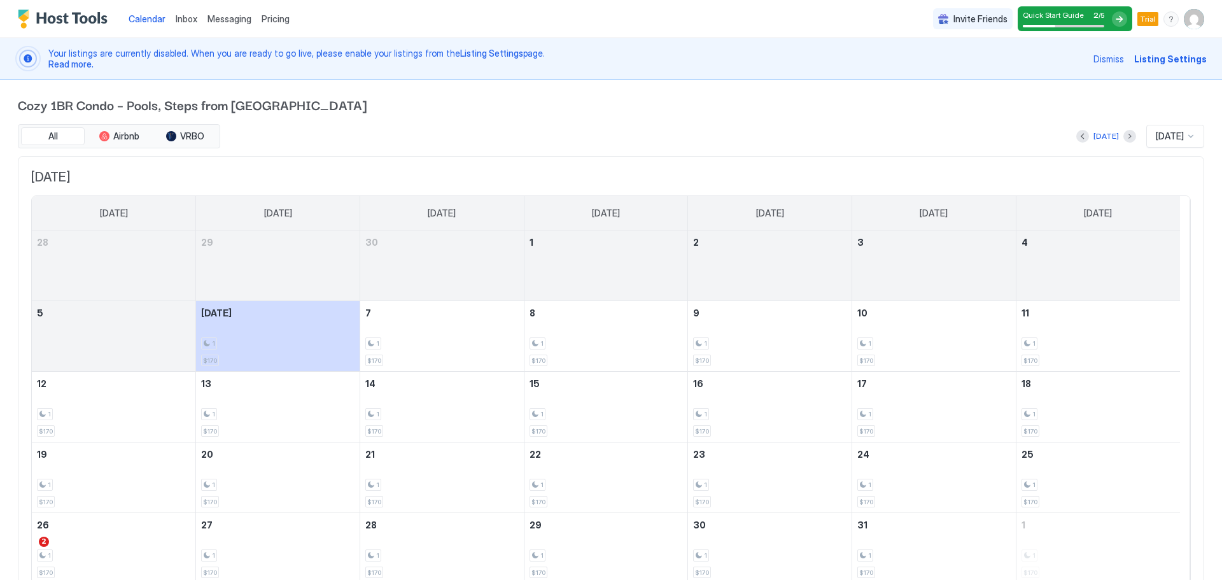
click at [1068, 17] on span "Quick Start Guide" at bounding box center [1052, 15] width 61 height 10
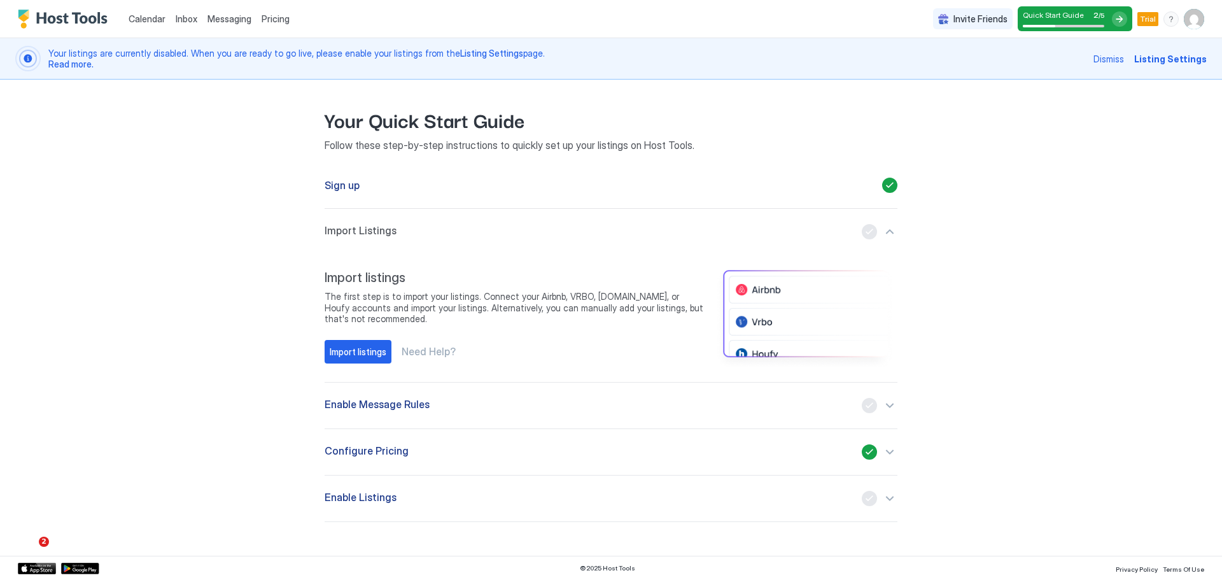
click at [458, 501] on div "Enable Listings" at bounding box center [610, 498] width 573 height 15
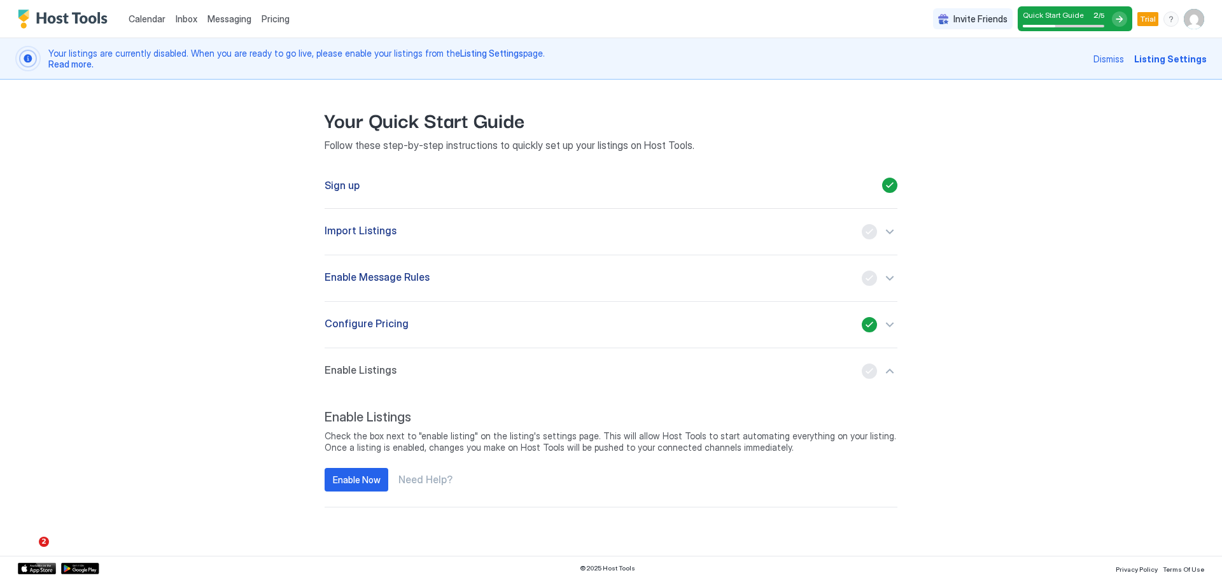
click at [465, 326] on div "Configure Pricing" at bounding box center [610, 324] width 573 height 15
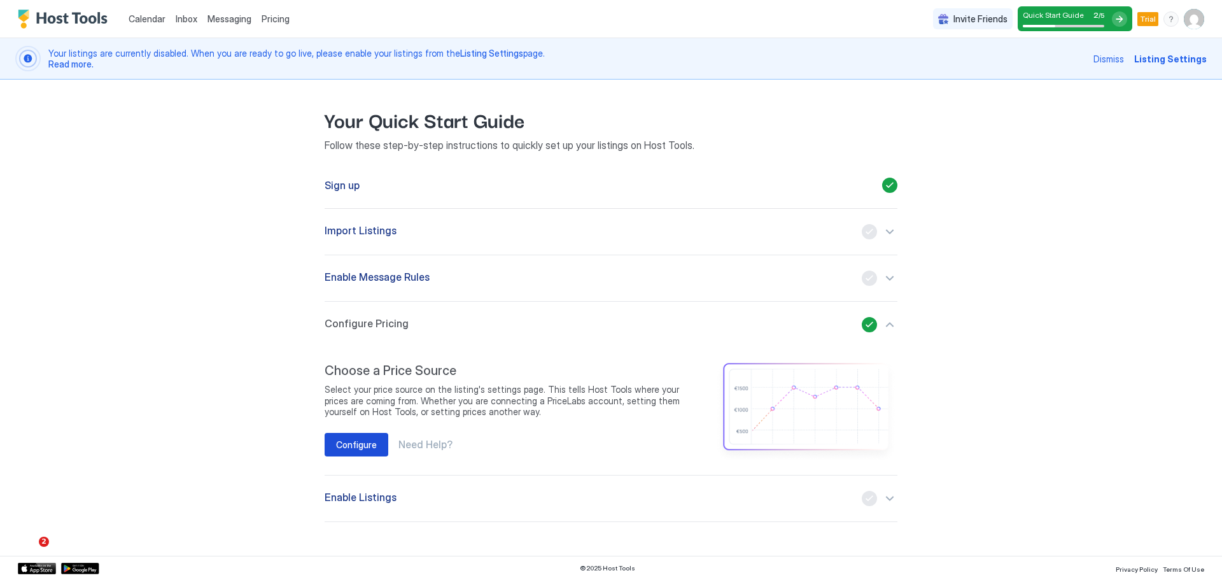
click at [355, 452] on button "Configure" at bounding box center [356, 445] width 64 height 24
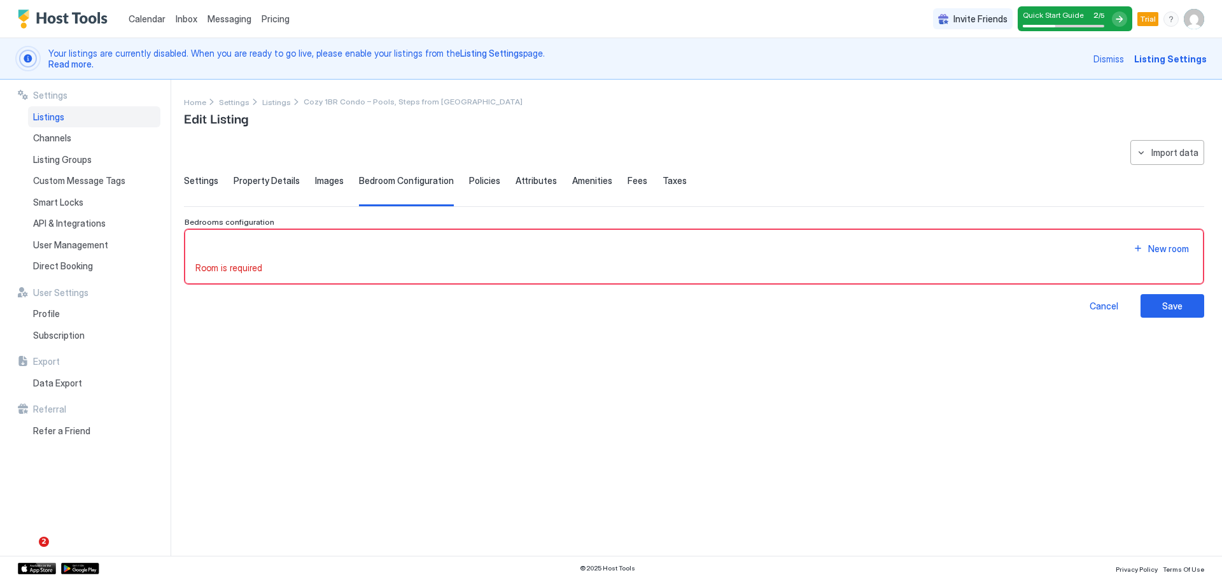
click at [70, 25] on img "Host Tools Logo" at bounding box center [65, 19] width 95 height 19
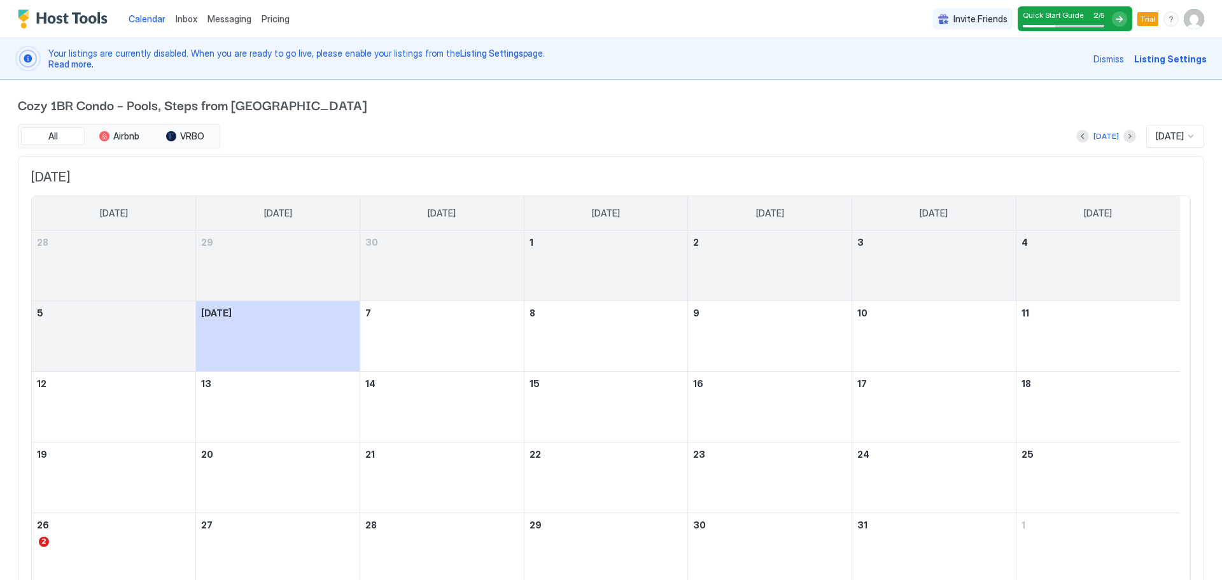
click at [144, 17] on span "Calendar" at bounding box center [147, 18] width 37 height 11
click at [146, 18] on span "Calendar" at bounding box center [147, 18] width 37 height 11
click at [154, 23] on span "Calendar" at bounding box center [147, 18] width 37 height 11
drag, startPoint x: 36, startPoint y: 1, endPoint x: 42, endPoint y: 12, distance: 12.2
click at [36, 2] on div "Calendar Inbox Messaging Pricing" at bounding box center [156, 19] width 277 height 38
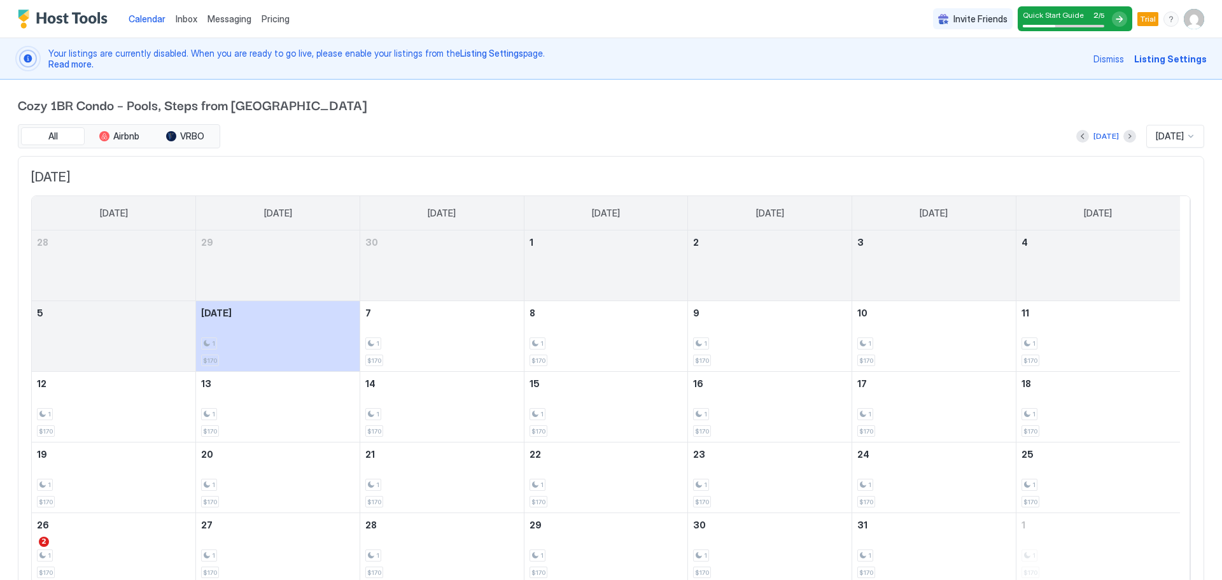
click at [46, 18] on img "Host Tools Logo" at bounding box center [65, 19] width 95 height 19
click at [51, 135] on span "All" at bounding box center [53, 135] width 10 height 11
click at [115, 17] on div "Calendar Inbox Messaging Pricing" at bounding box center [156, 19] width 277 height 38
click at [146, 17] on span "Calendar" at bounding box center [147, 18] width 37 height 11
click at [1146, 57] on span "Listing Settings" at bounding box center [1170, 58] width 73 height 13
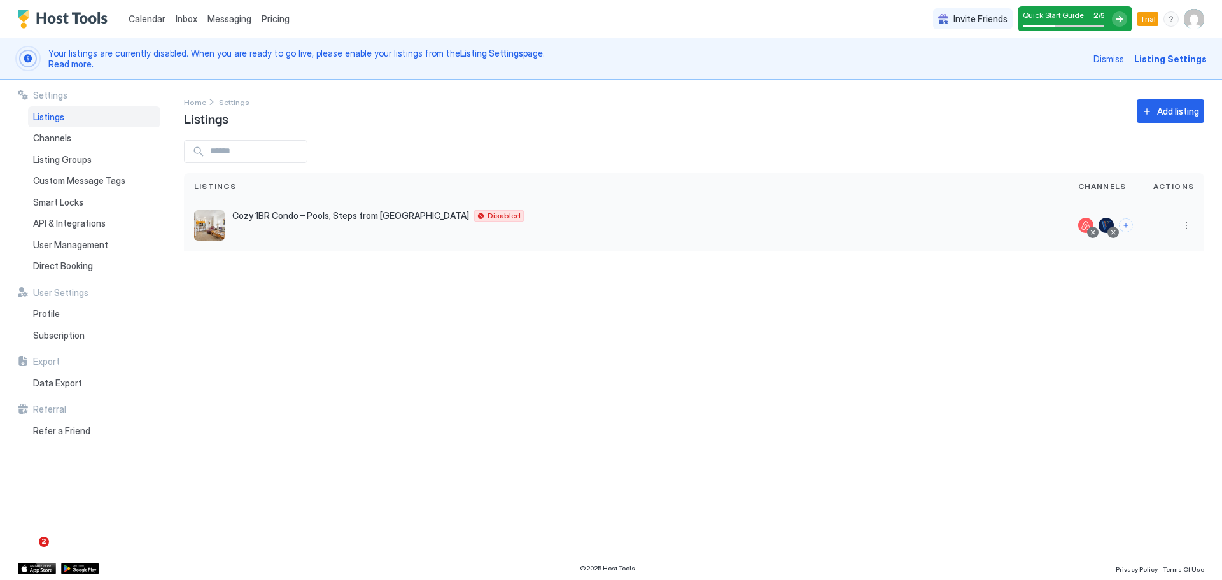
click at [951, 232] on div "Cozy 1BR Condo – Pools, Steps from Old Town La Quinta 92253 US Disabled" at bounding box center [625, 225] width 863 height 31
click at [1192, 227] on button "More options" at bounding box center [1185, 225] width 15 height 15
click at [1159, 282] on span "Listing Settings" at bounding box center [1157, 284] width 57 height 10
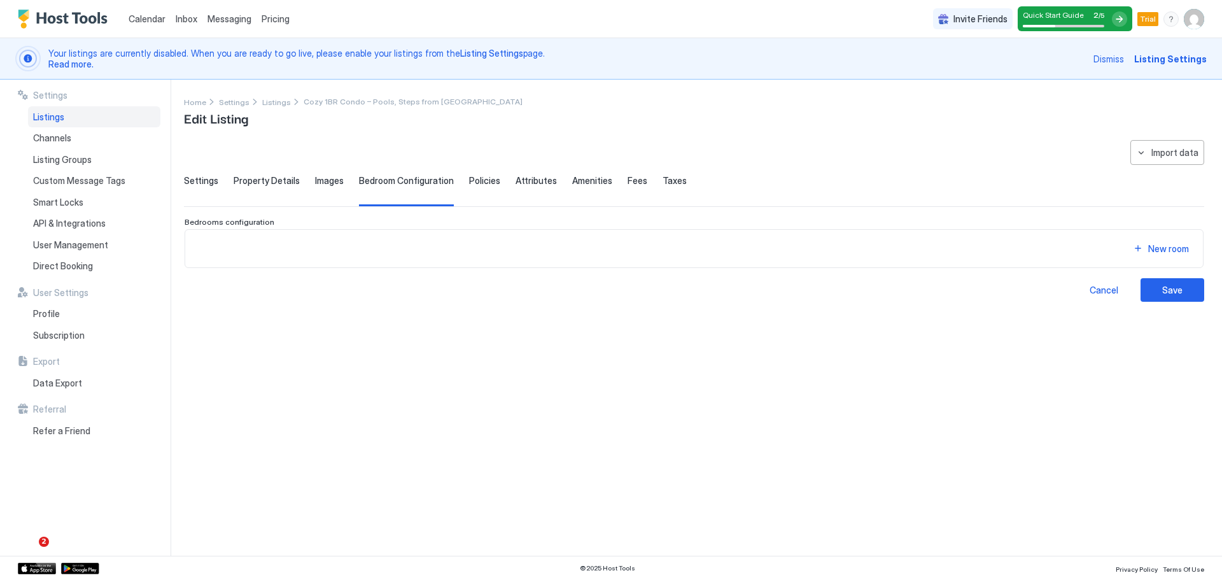
click at [408, 185] on span "Bedroom Configuration" at bounding box center [406, 180] width 95 height 11
click at [1162, 252] on div "New room" at bounding box center [1168, 248] width 41 height 13
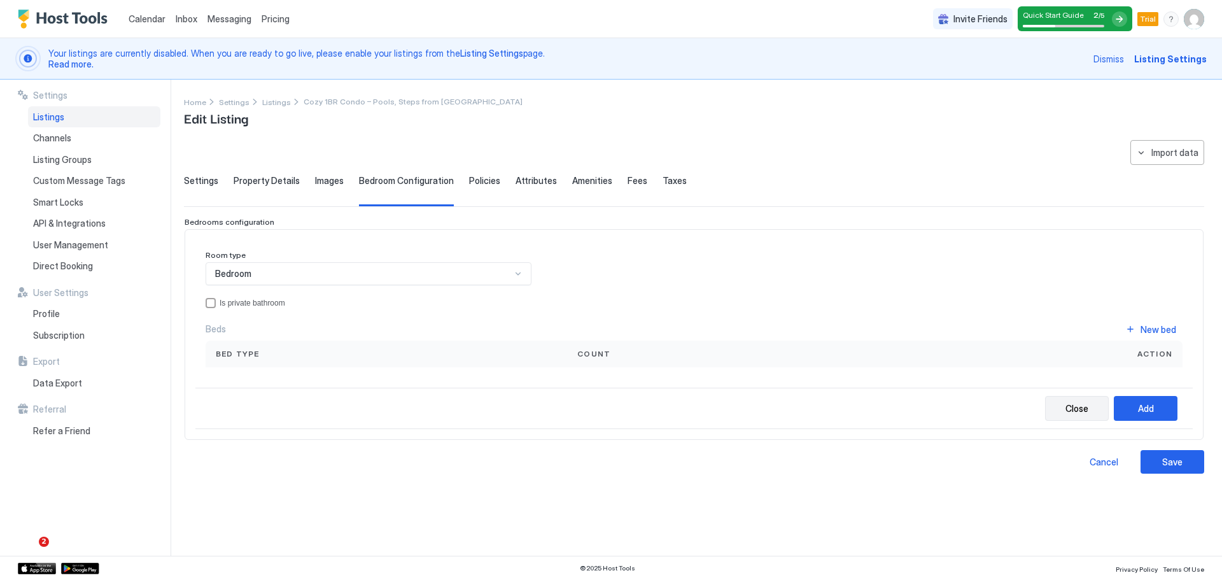
click at [1076, 414] on div "Close" at bounding box center [1076, 407] width 23 height 13
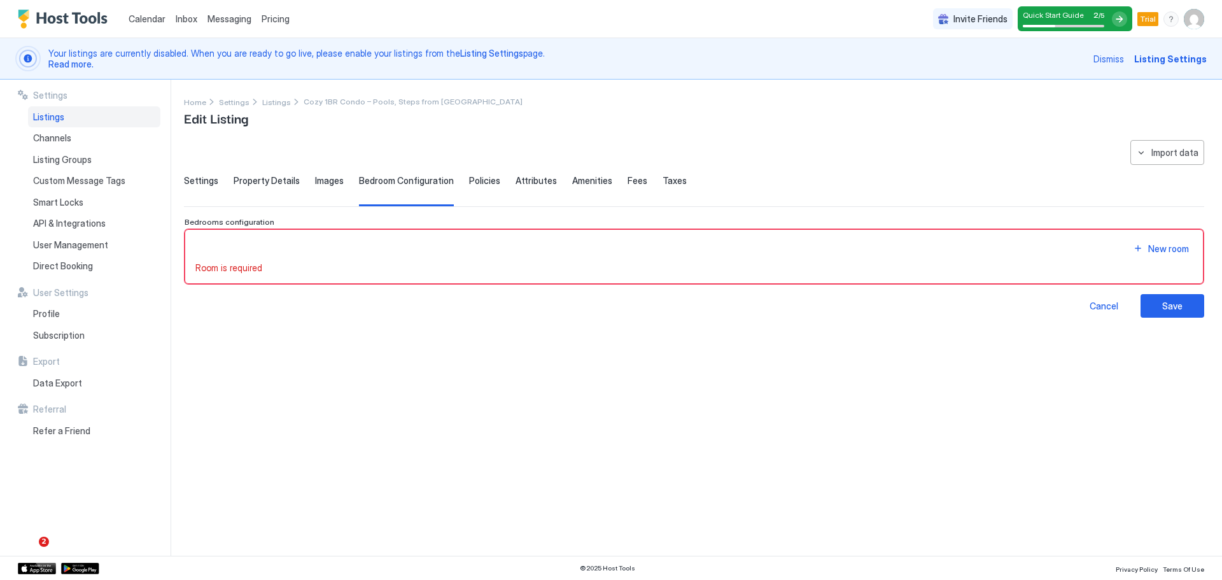
click at [164, 22] on span "Calendar" at bounding box center [147, 18] width 37 height 11
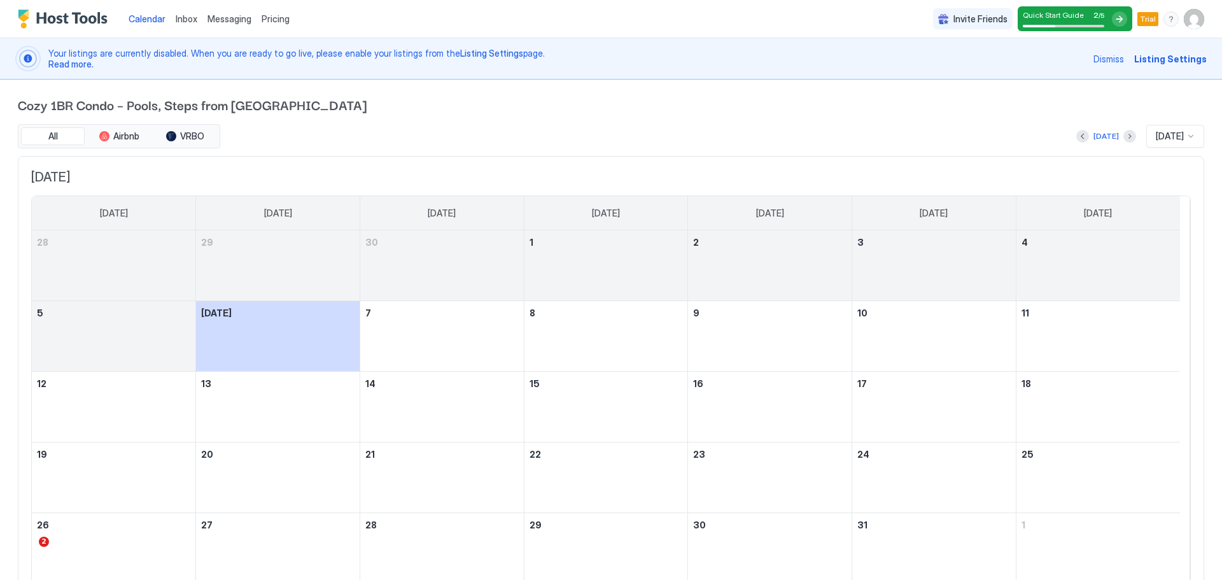
click at [204, 11] on div "Messaging" at bounding box center [229, 19] width 54 height 24
click at [236, 20] on span "Messaging" at bounding box center [229, 18] width 44 height 11
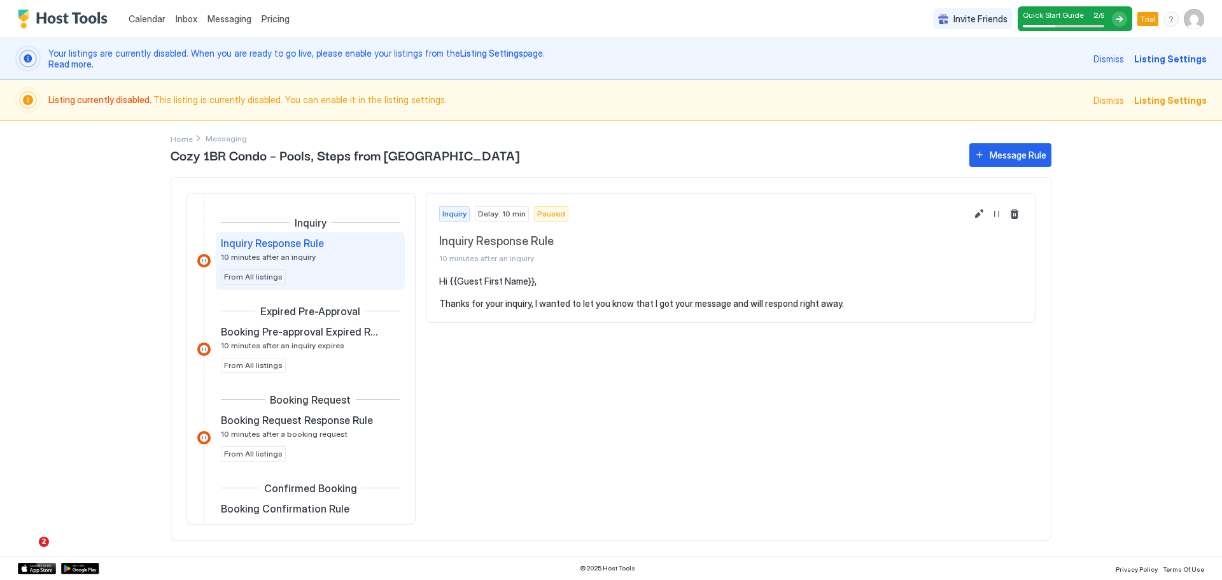
click at [287, 19] on span "Pricing" at bounding box center [275, 18] width 28 height 11
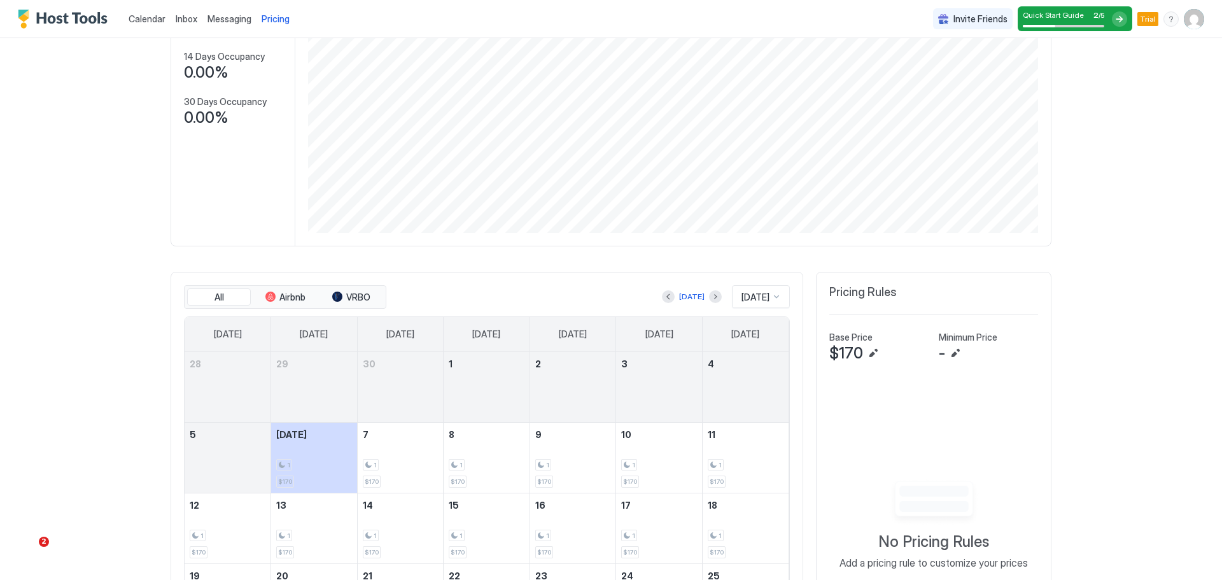
scroll to position [318, 0]
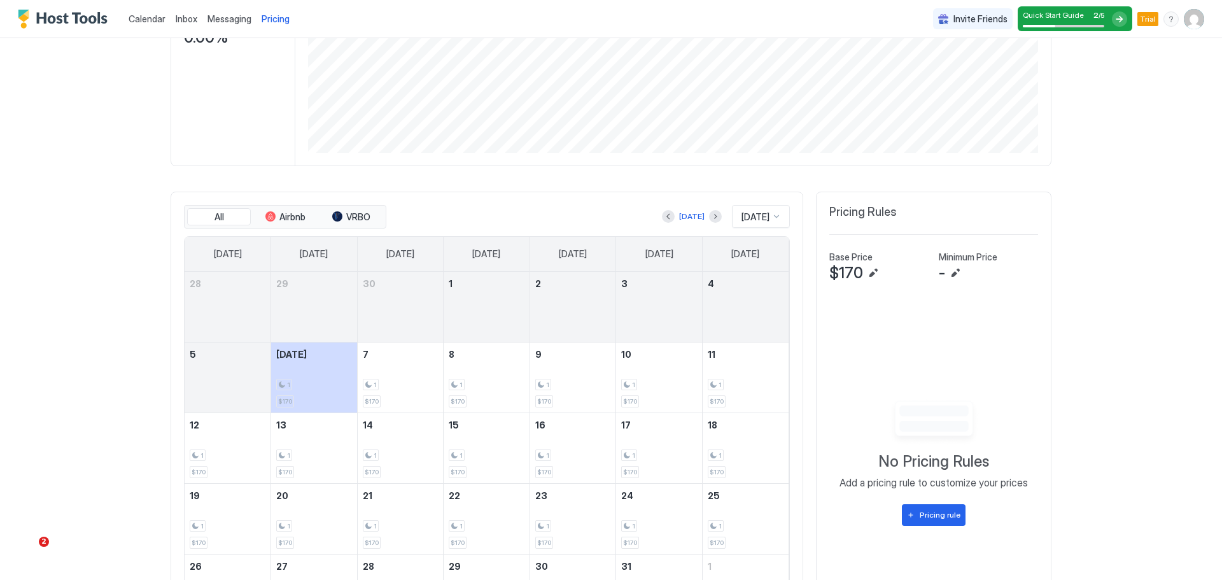
click at [741, 219] on span "[DATE]" at bounding box center [755, 216] width 28 height 11
click at [741, 239] on span "Apr 2026" at bounding box center [753, 240] width 25 height 10
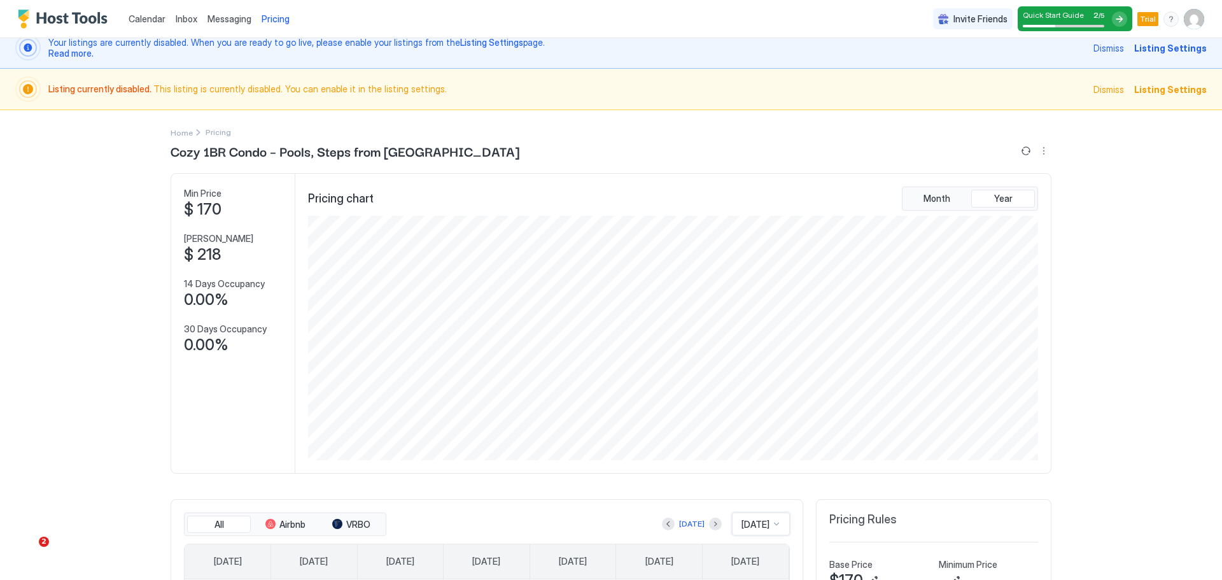
scroll to position [0, 0]
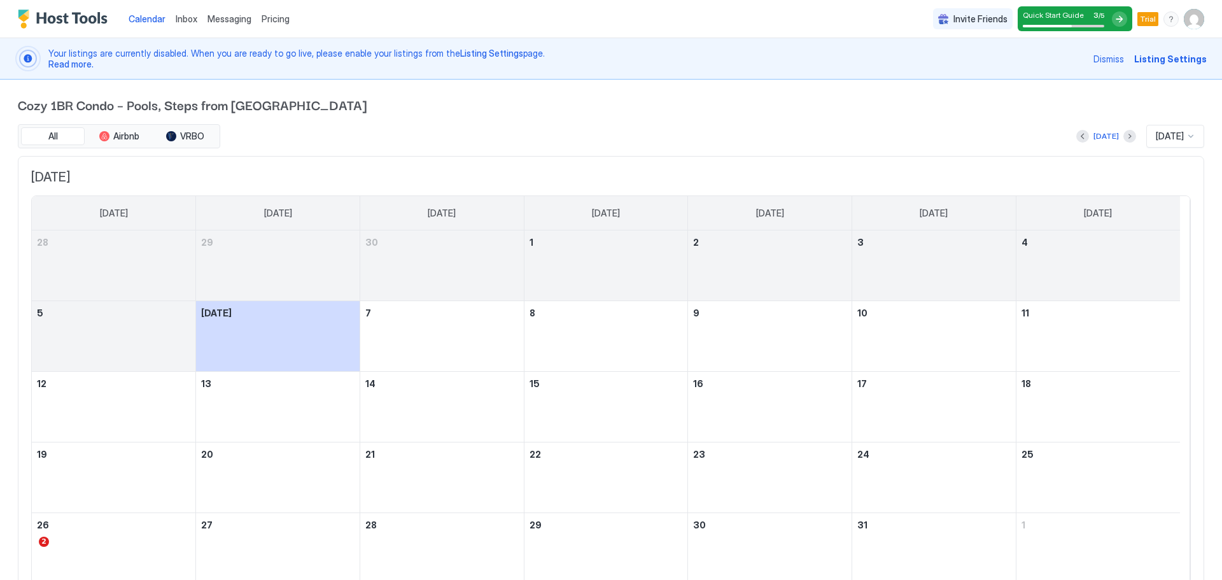
click at [1163, 20] on div "menu" at bounding box center [1170, 18] width 15 height 15
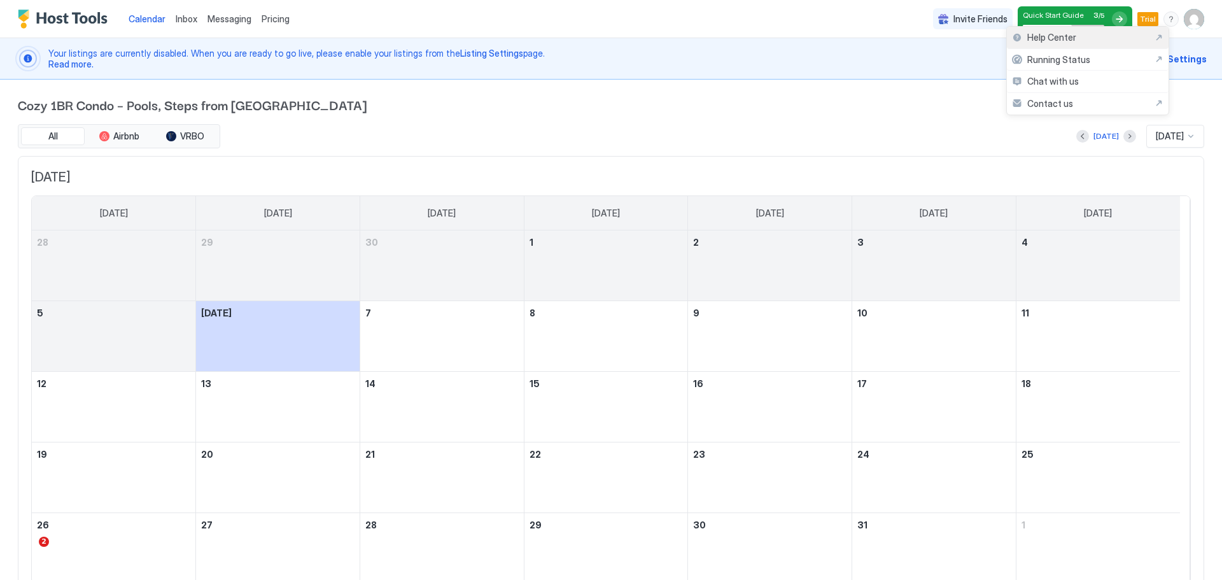
click at [1122, 40] on div "Help Center" at bounding box center [1087, 37] width 151 height 11
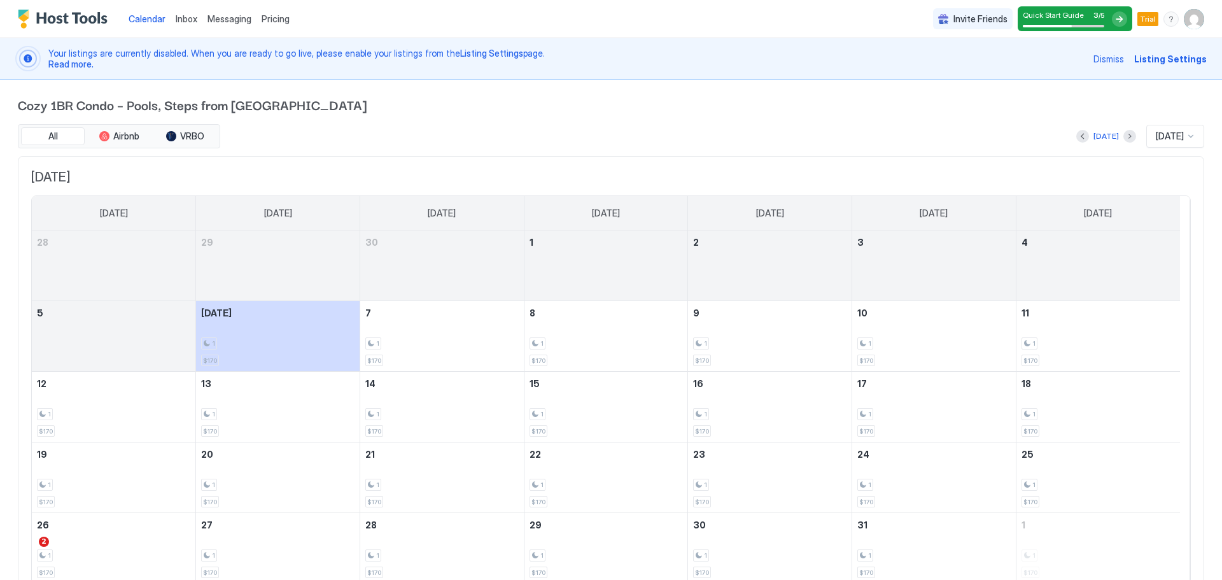
click at [1183, 24] on img "User profile" at bounding box center [1193, 19] width 20 height 20
click at [1064, 68] on span "Settings" at bounding box center [1069, 71] width 34 height 11
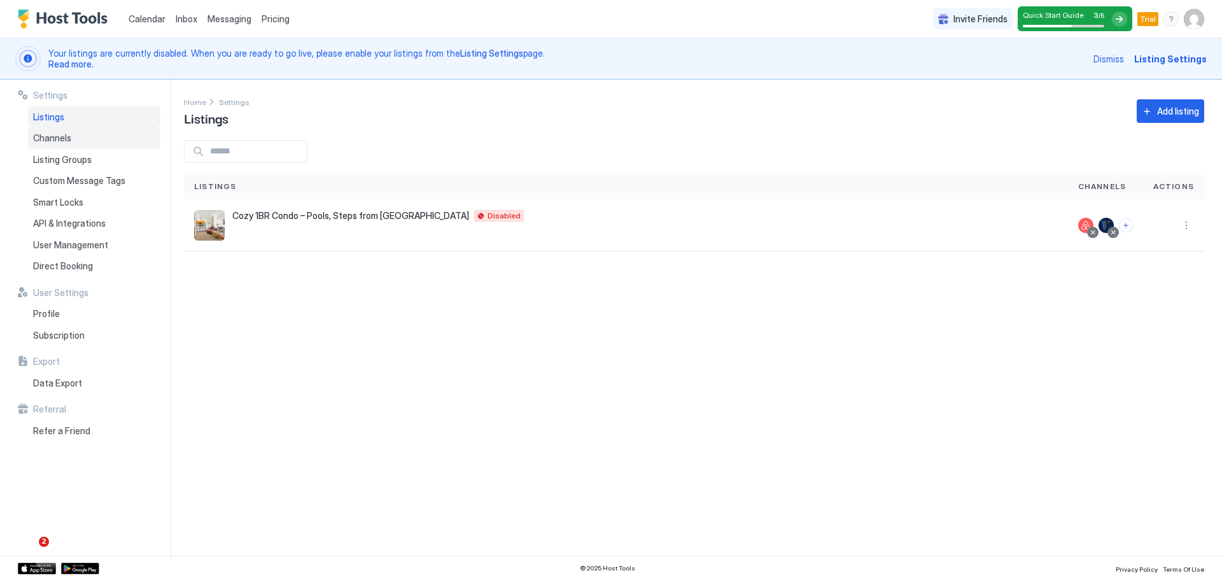
click at [87, 136] on div "Channels" at bounding box center [94, 138] width 132 height 22
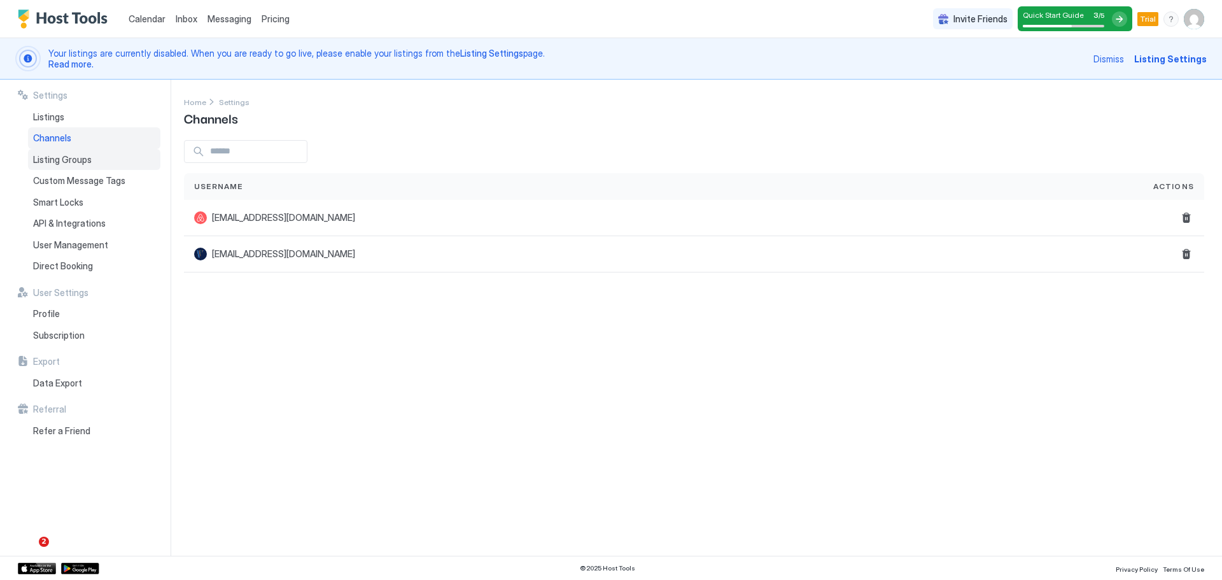
click at [88, 165] on div "Listing Groups" at bounding box center [94, 160] width 132 height 22
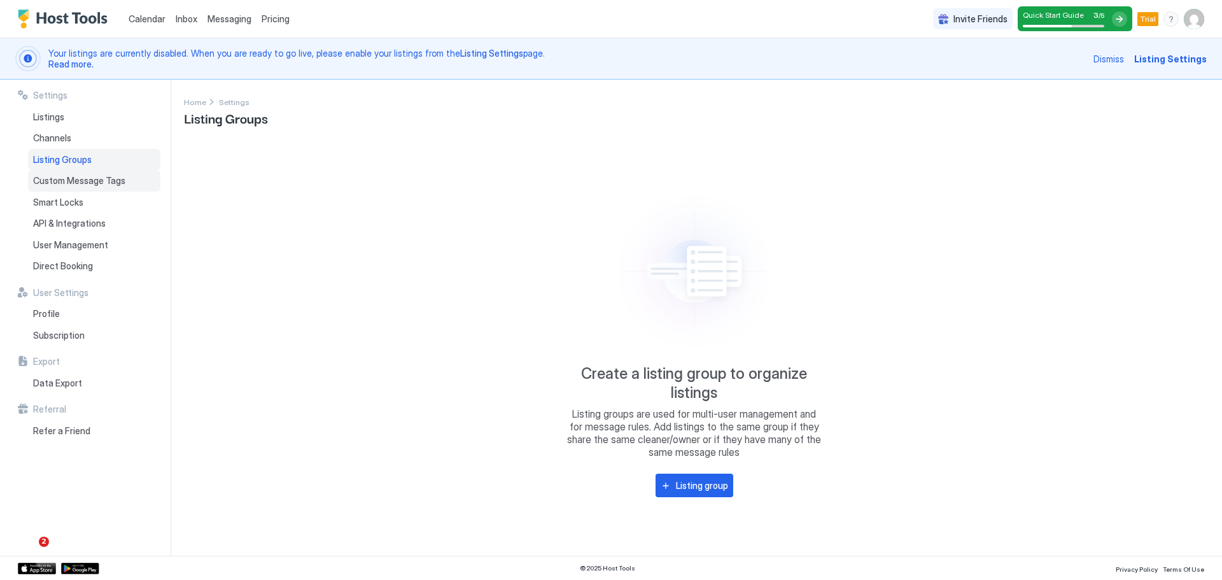
click at [104, 179] on span "Custom Message Tags" at bounding box center [79, 180] width 92 height 11
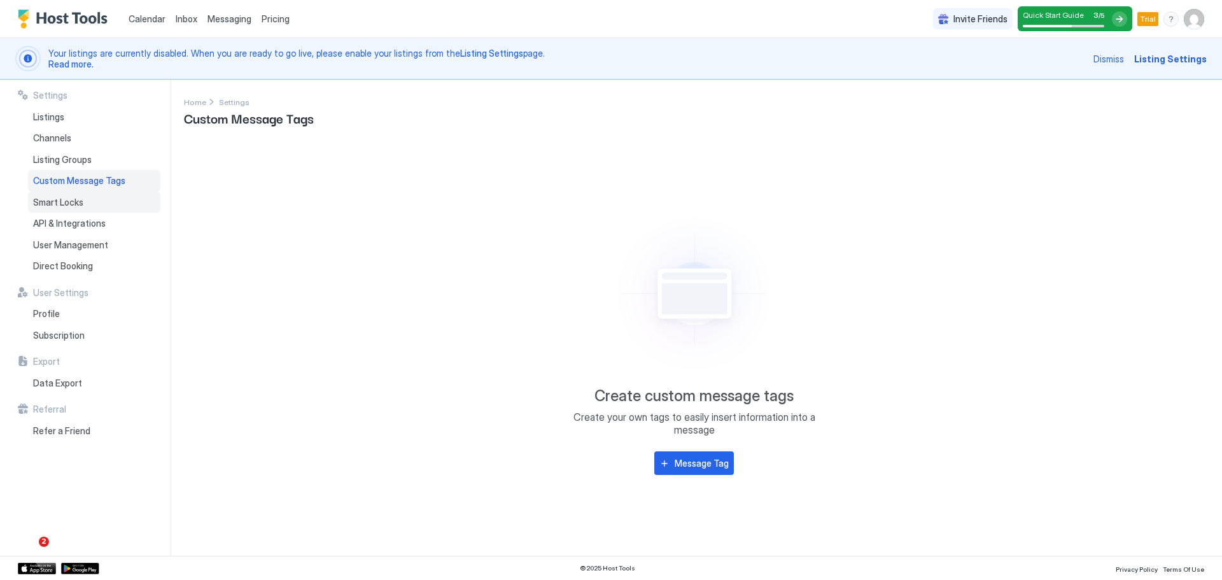
click at [92, 211] on div "Smart Locks" at bounding box center [94, 203] width 132 height 22
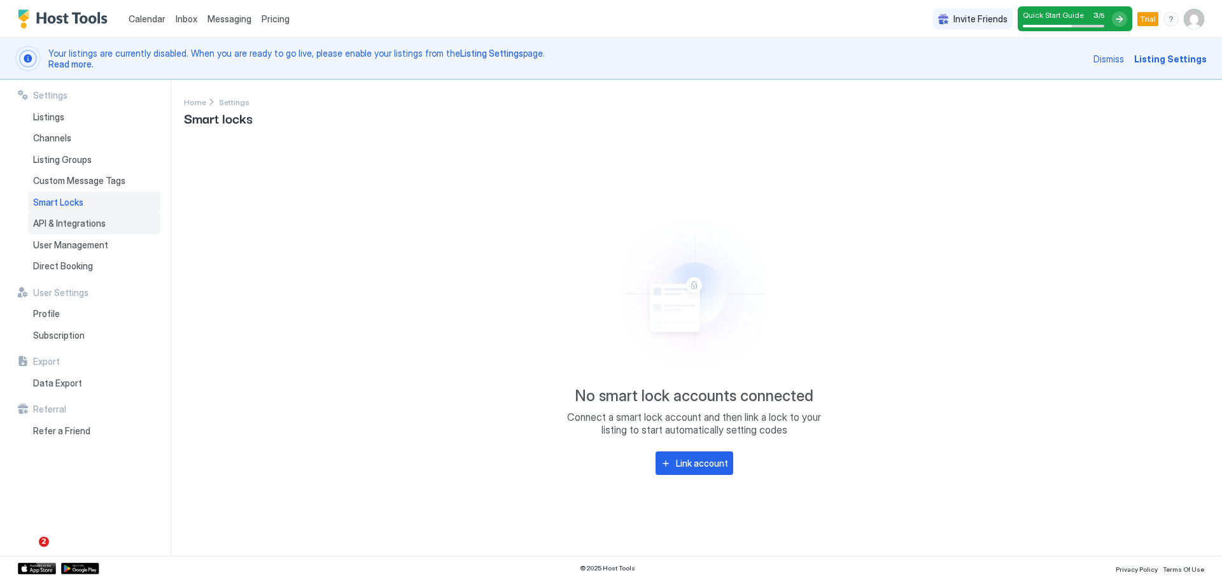
click at [68, 216] on div "API & Integrations" at bounding box center [94, 223] width 132 height 22
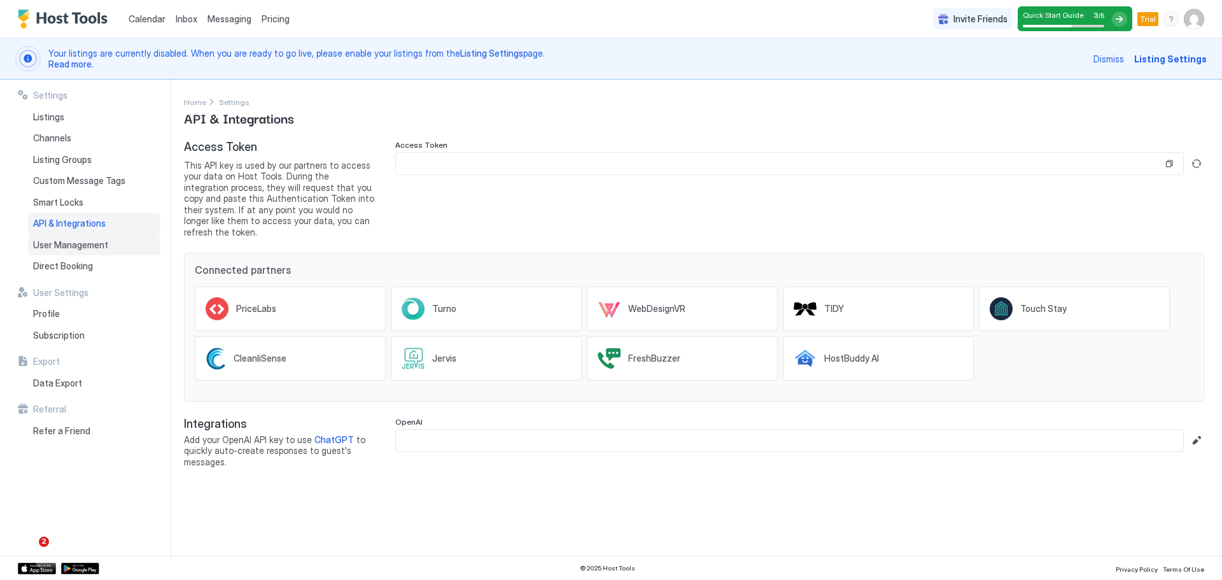
click at [75, 244] on span "User Management" at bounding box center [70, 244] width 75 height 11
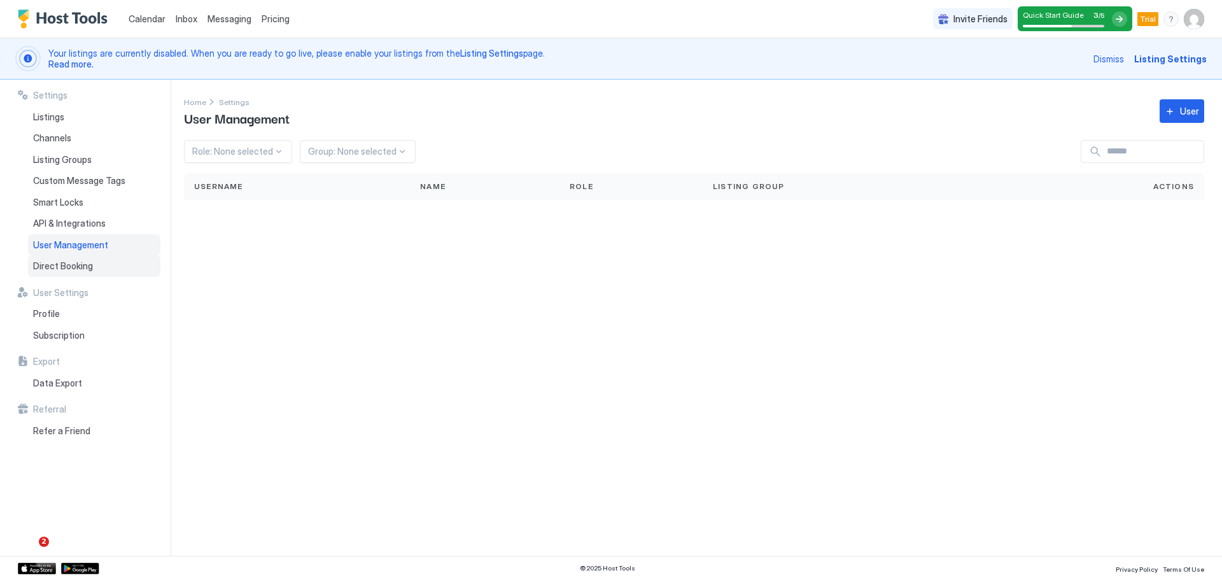
drag, startPoint x: 67, startPoint y: 258, endPoint x: 83, endPoint y: 274, distance: 22.9
click at [67, 258] on div "Direct Booking" at bounding box center [94, 266] width 132 height 22
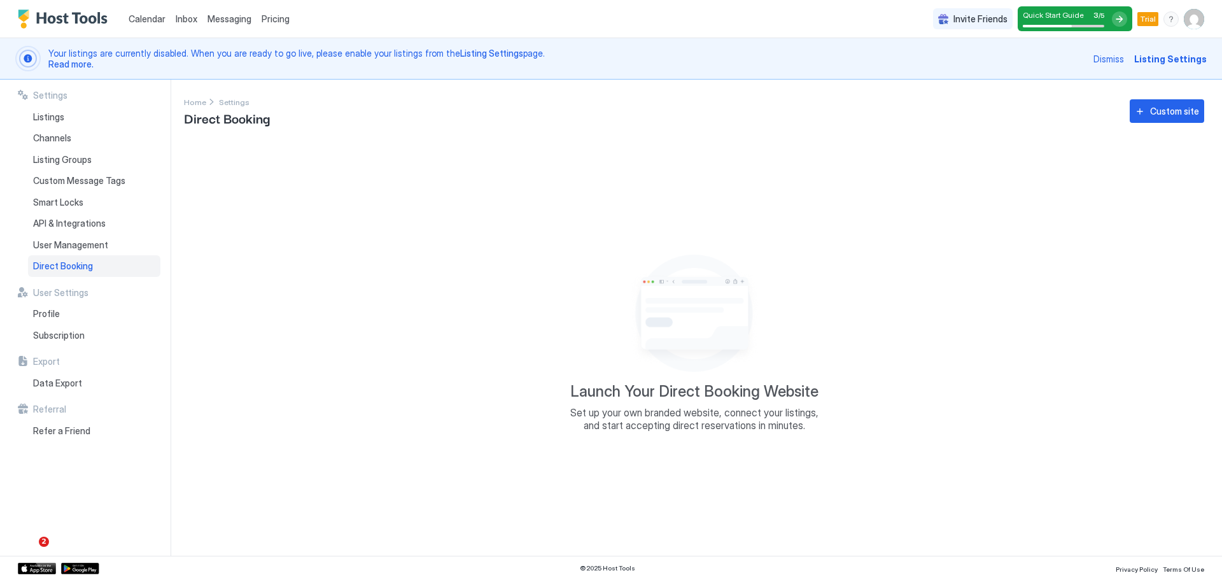
click at [91, 299] on div "User Settings Profile Subscription" at bounding box center [89, 316] width 143 height 59
click at [87, 307] on div "Profile" at bounding box center [94, 314] width 132 height 22
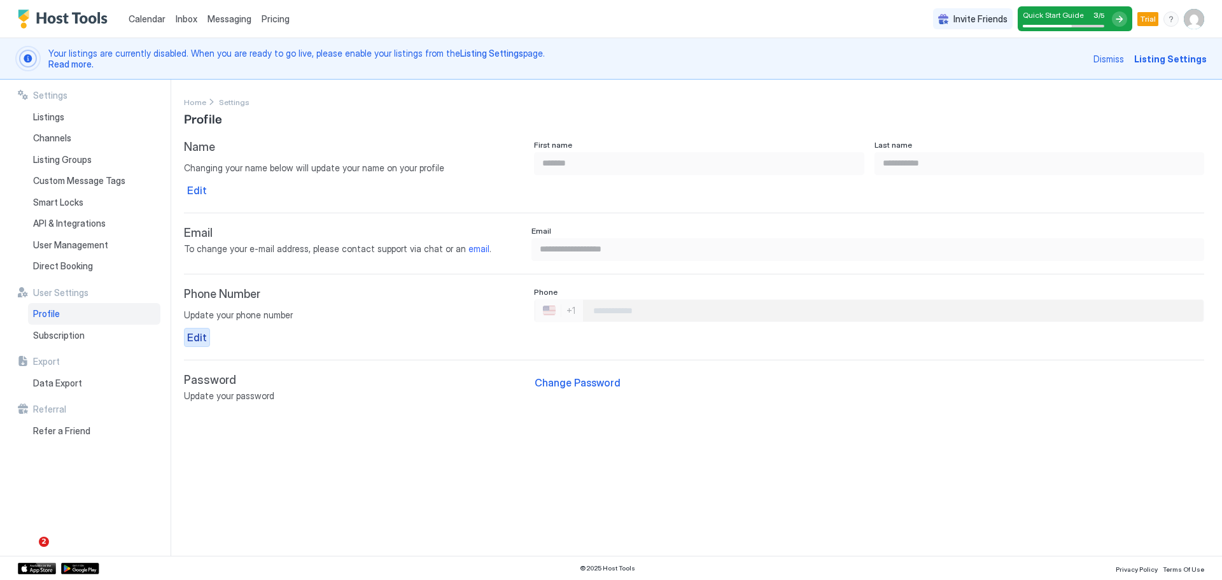
click at [199, 345] on button "Edit" at bounding box center [197, 337] width 26 height 19
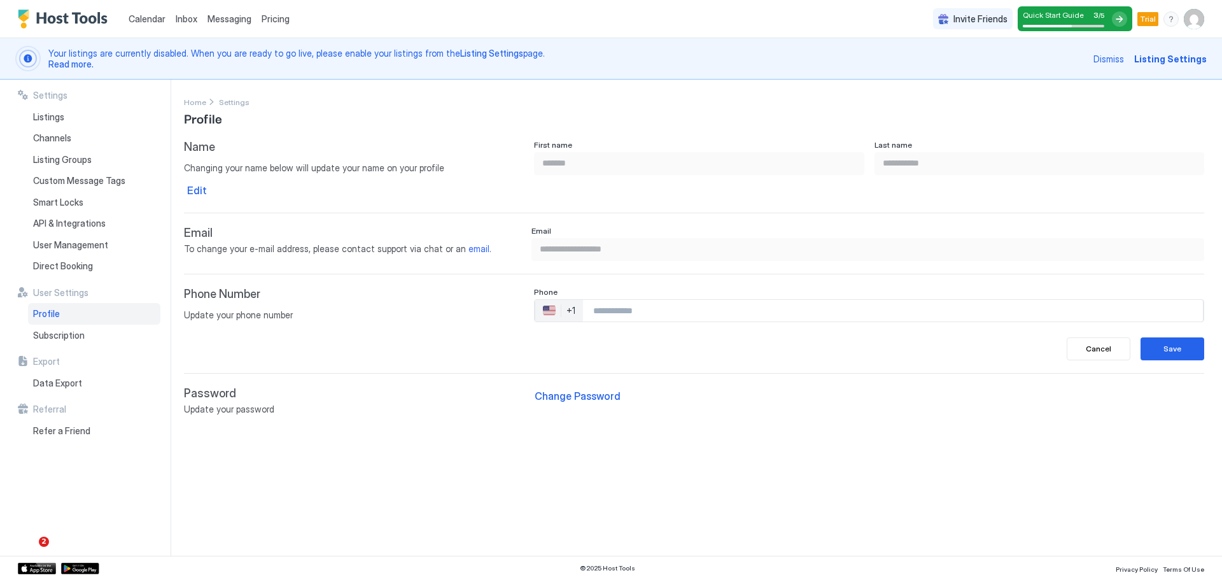
click at [622, 312] on input "Phone Number input" at bounding box center [893, 310] width 620 height 23
type input "**********"
click at [1177, 348] on div "Save" at bounding box center [1172, 348] width 18 height 11
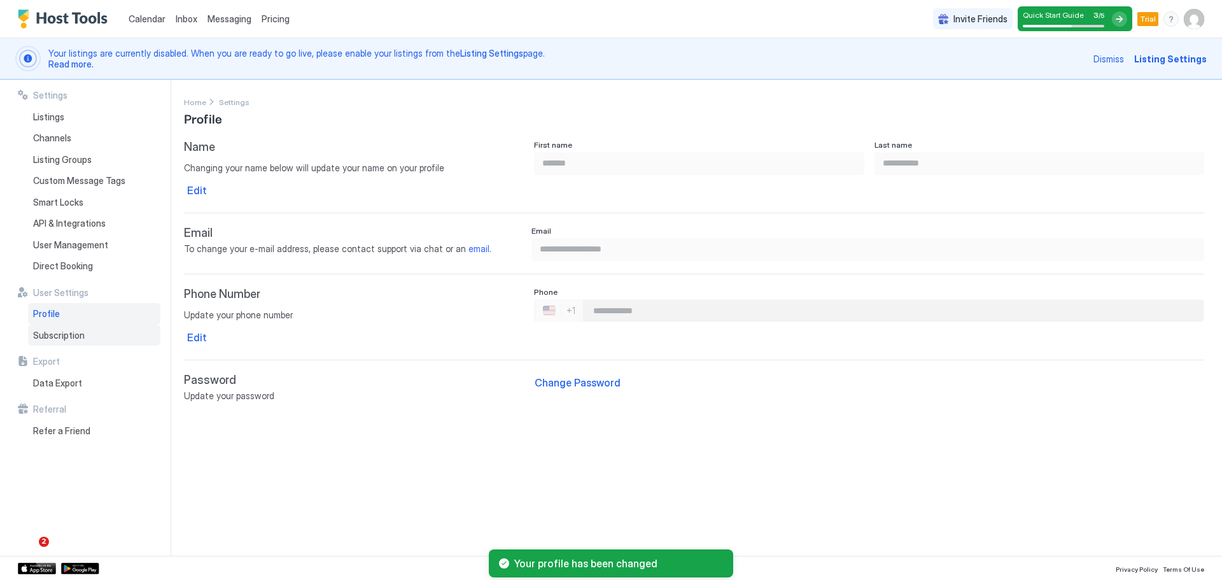
click at [63, 336] on span "Subscription" at bounding box center [59, 335] width 52 height 11
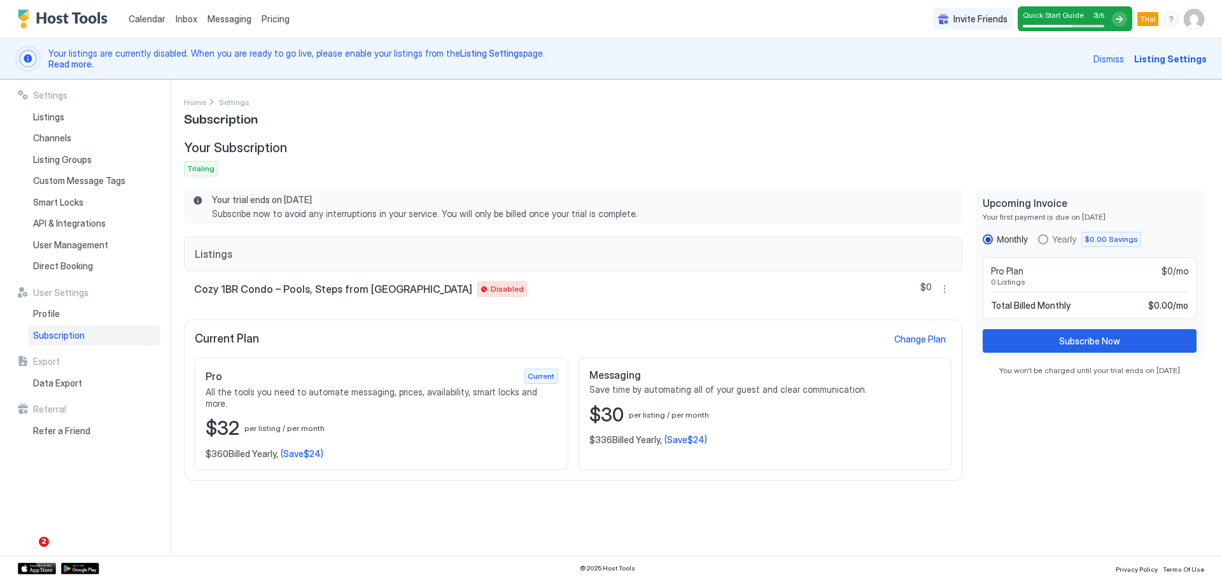
click at [1038, 232] on div "Monthly Yearly $0.00 Savings" at bounding box center [1061, 239] width 158 height 15
click at [83, 380] on div "Data Export" at bounding box center [94, 383] width 132 height 22
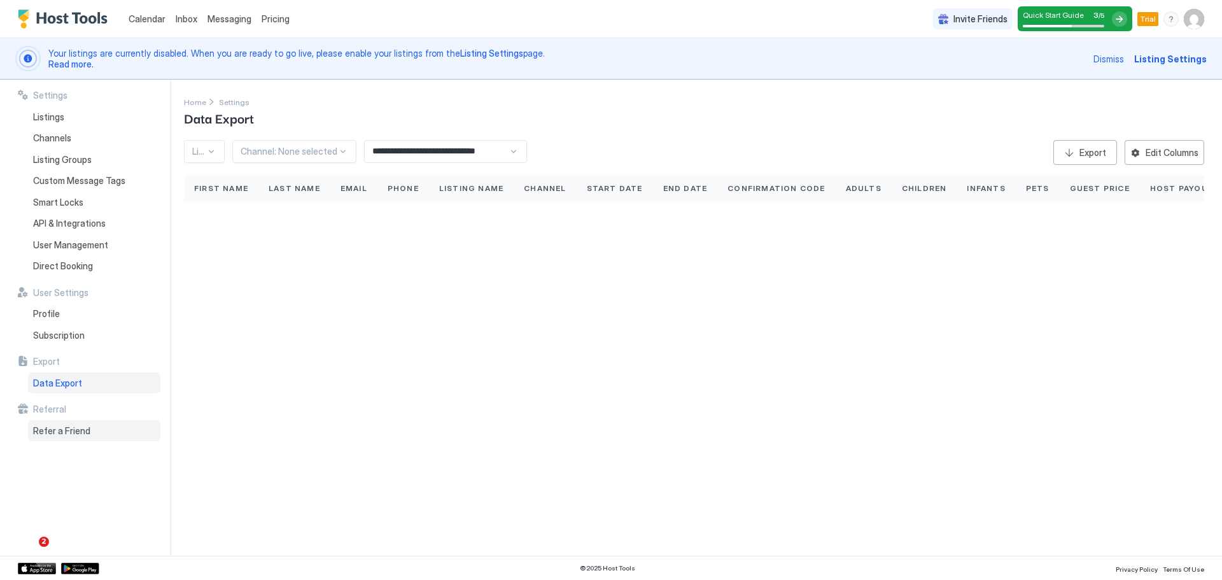
click at [81, 435] on span "Refer a Friend" at bounding box center [61, 430] width 57 height 11
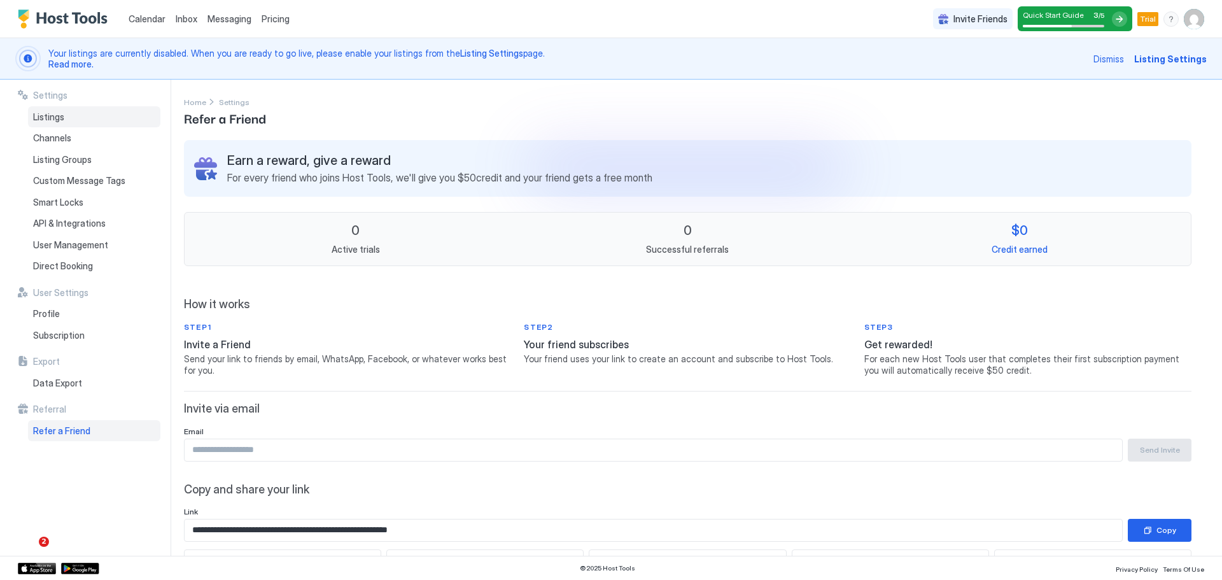
click at [90, 115] on div "Listings" at bounding box center [94, 117] width 132 height 22
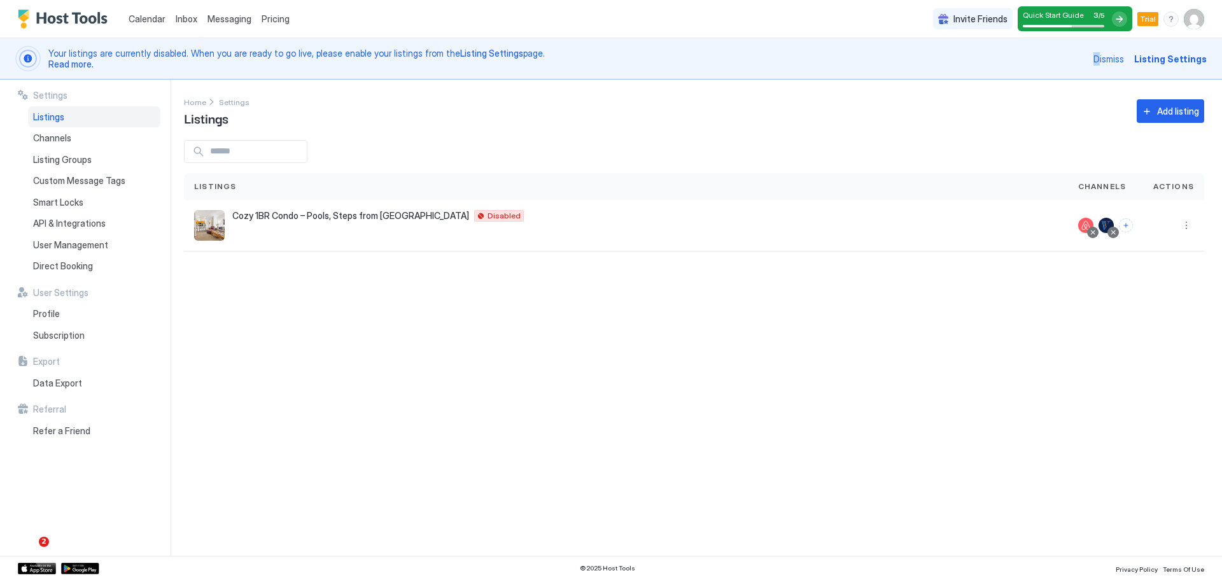
click at [1105, 58] on span "Dismiss" at bounding box center [1108, 58] width 31 height 13
click at [1116, 57] on span "Dismiss" at bounding box center [1108, 58] width 31 height 13
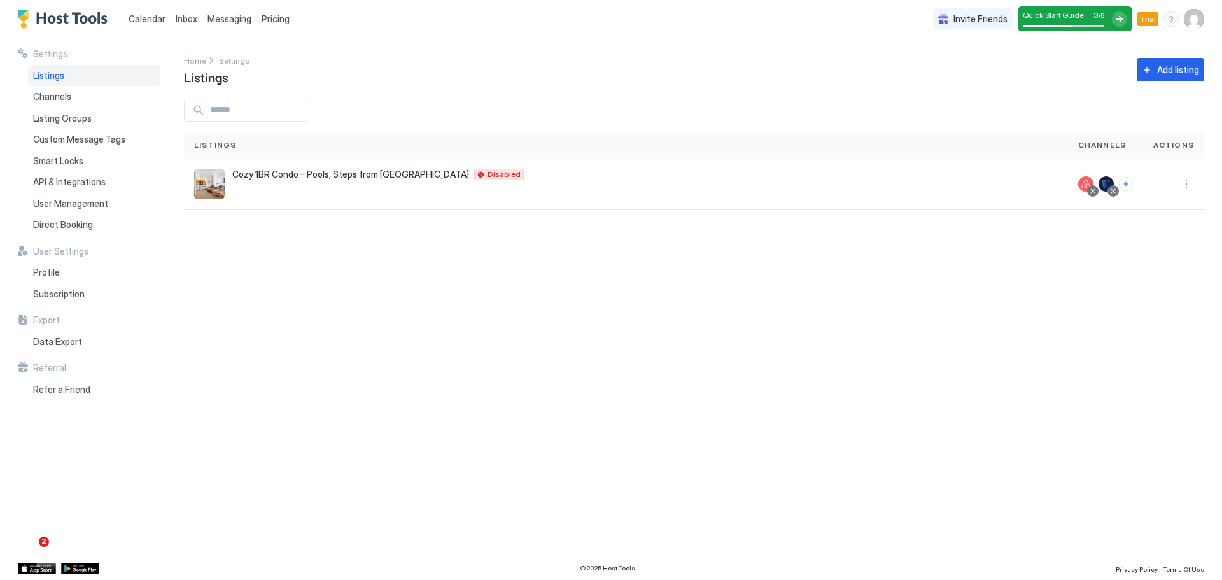
click at [1192, 21] on img "User profile" at bounding box center [1193, 19] width 20 height 20
click at [705, 162] on div at bounding box center [611, 290] width 1222 height 580
click at [25, 18] on img "Host Tools Logo" at bounding box center [65, 19] width 95 height 19
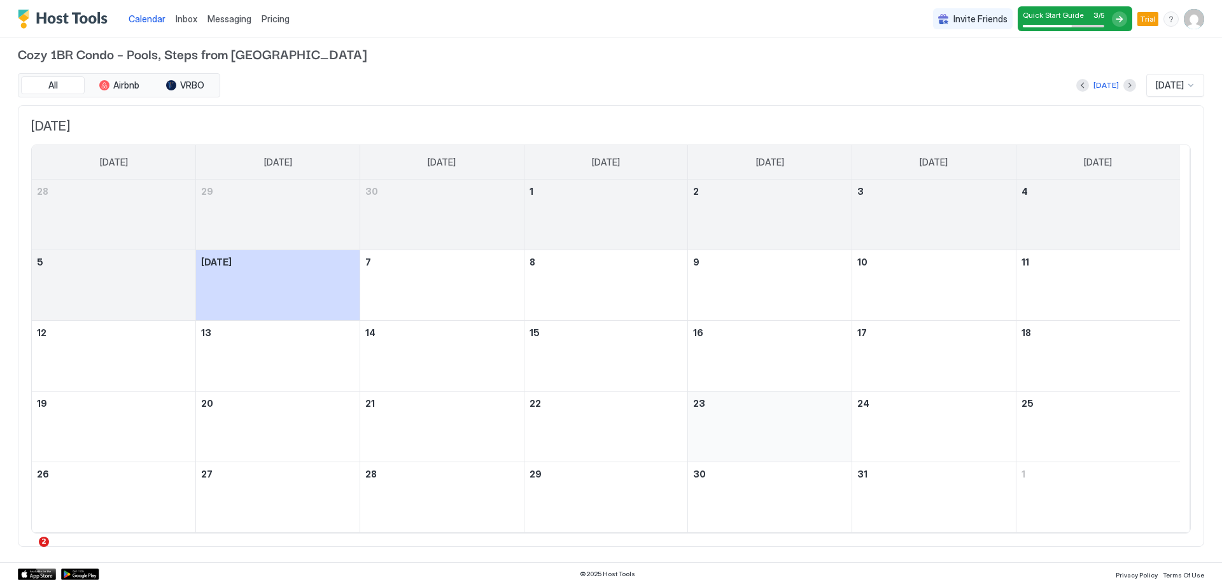
scroll to position [15, 0]
